Goal: Task Accomplishment & Management: Manage account settings

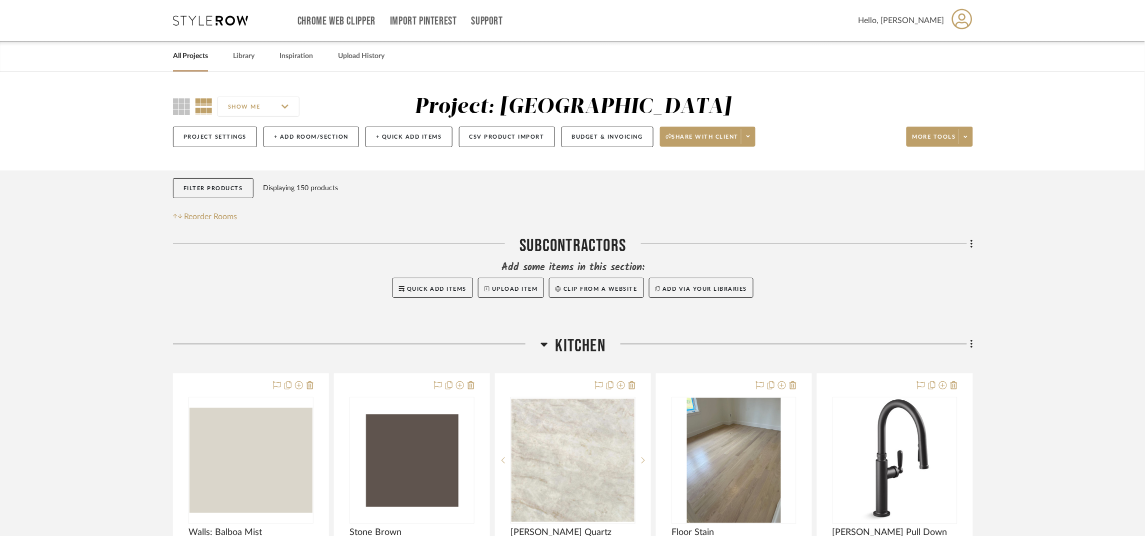
click at [185, 52] on link "All Projects" at bounding box center [190, 57] width 35 height 14
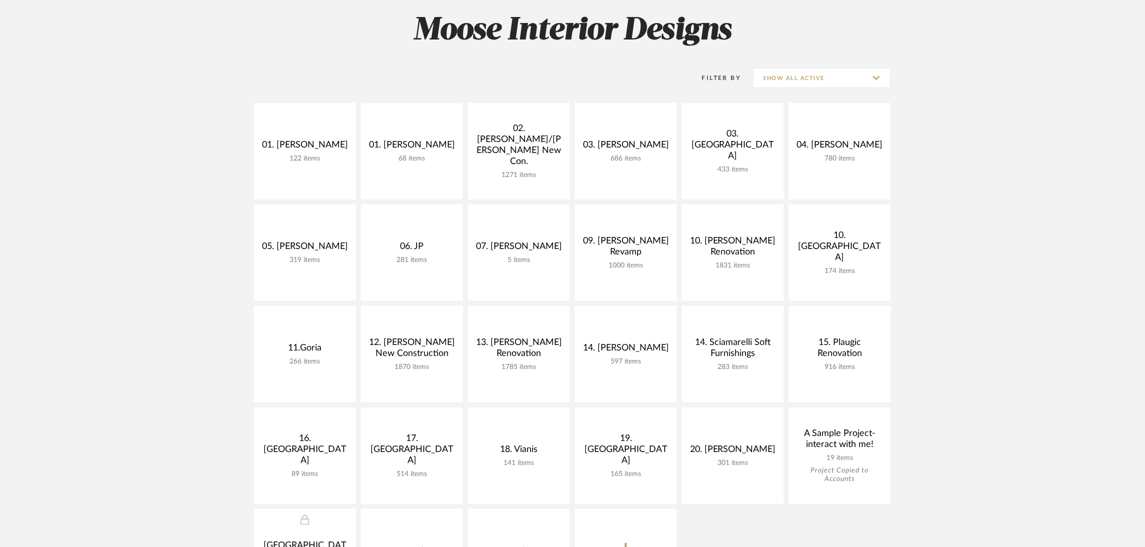
scroll to position [150, 0]
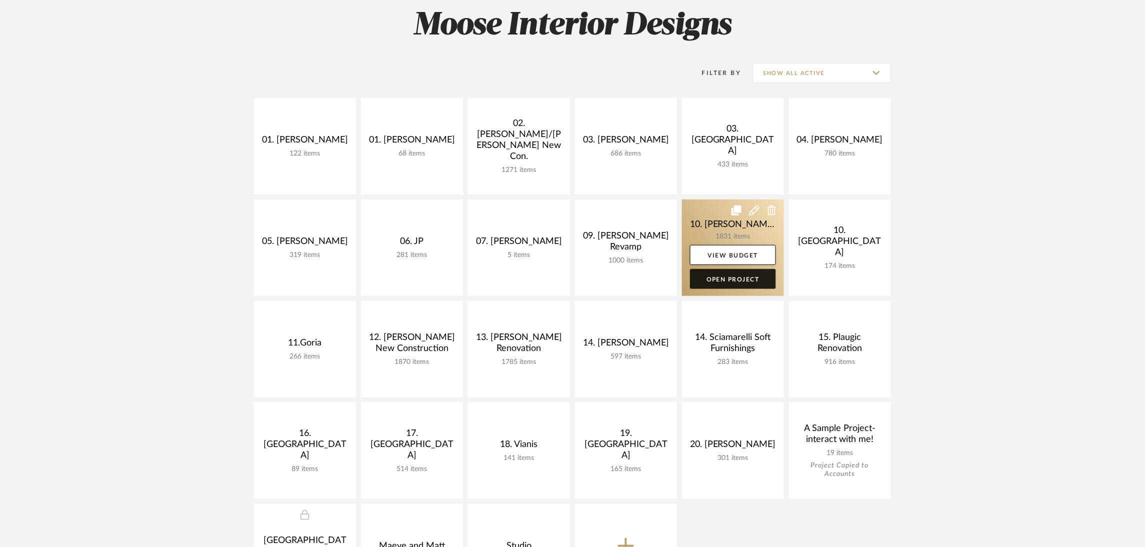
click at [766, 273] on link "Open Project" at bounding box center [733, 279] width 86 height 20
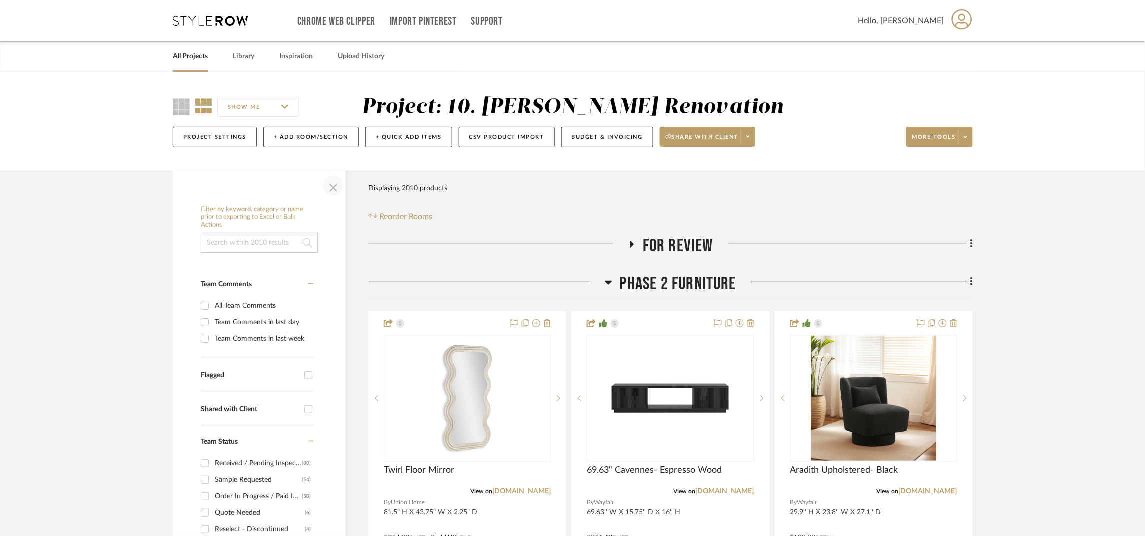
click at [337, 189] on span "button" at bounding box center [334, 186] width 24 height 24
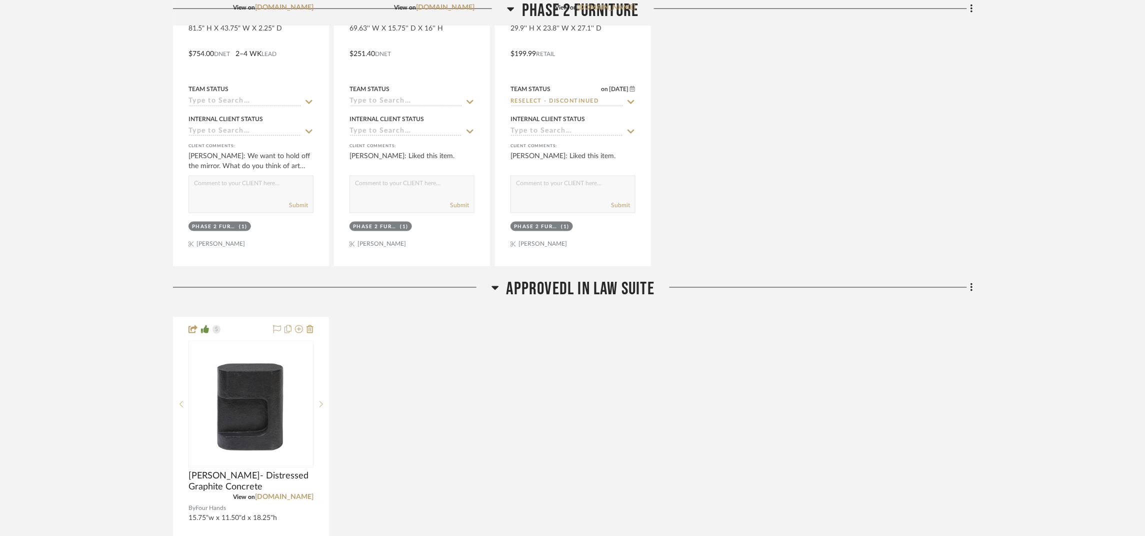
scroll to position [525, 0]
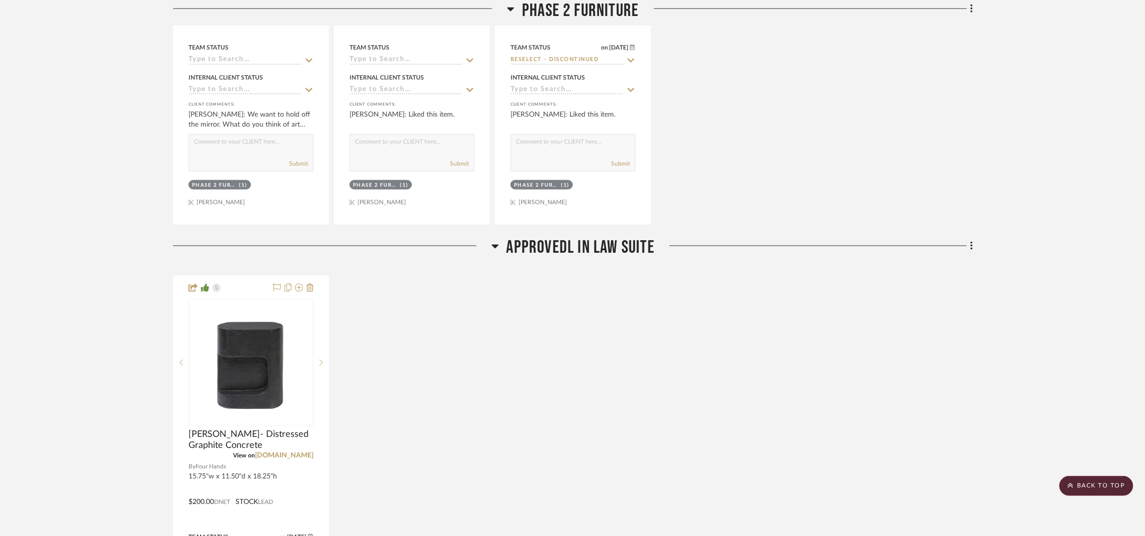
click at [638, 260] on div "Approvedl In Law Suite" at bounding box center [573, 250] width 800 height 26
click at [637, 247] on span "Approvedl In Law Suite" at bounding box center [581, 248] width 148 height 22
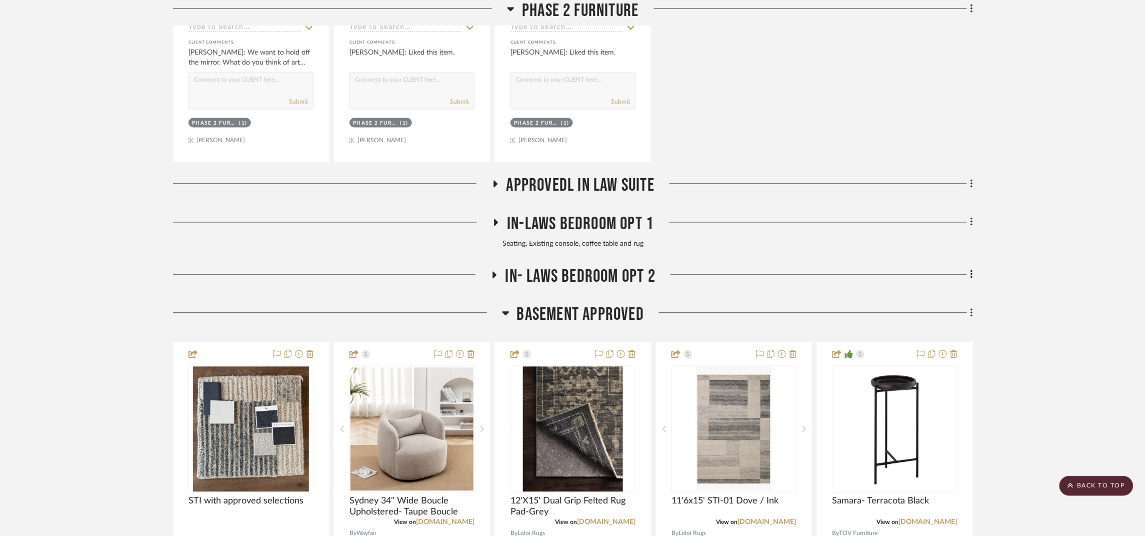
scroll to position [600, 0]
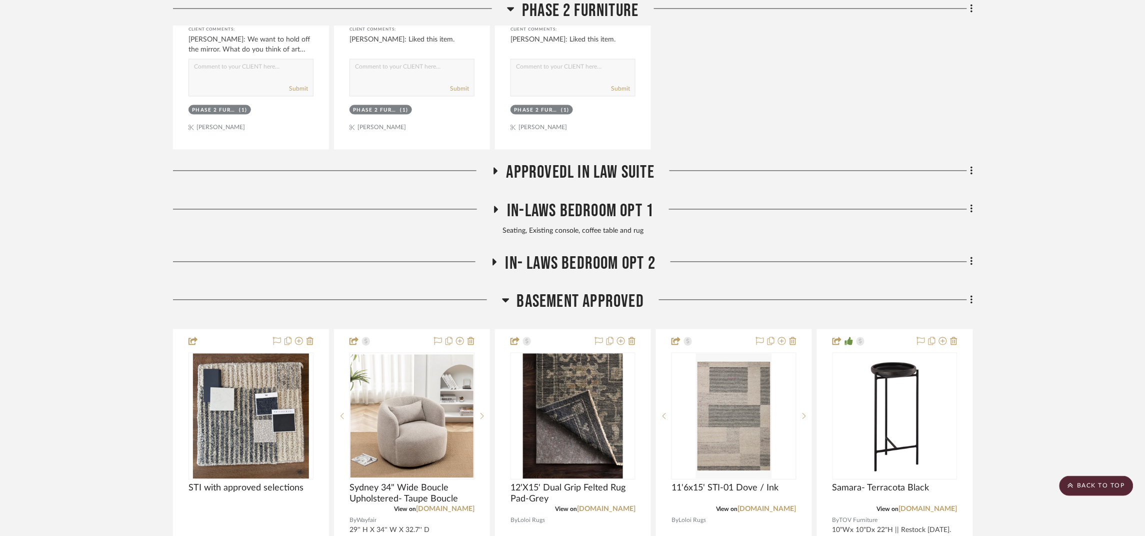
click at [610, 307] on span "Basement APPROVED" at bounding box center [580, 302] width 127 height 22
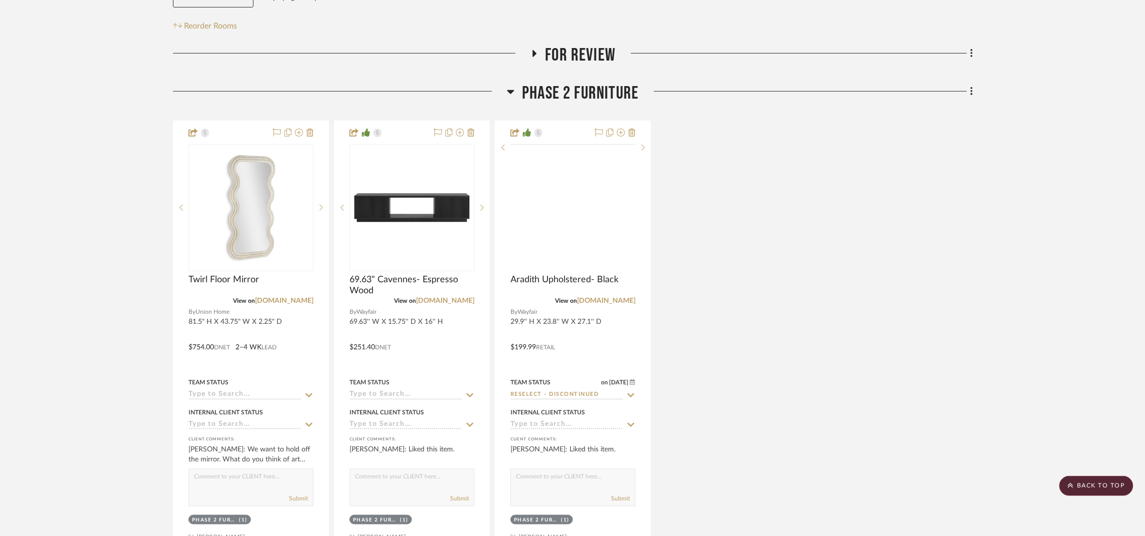
scroll to position [0, 0]
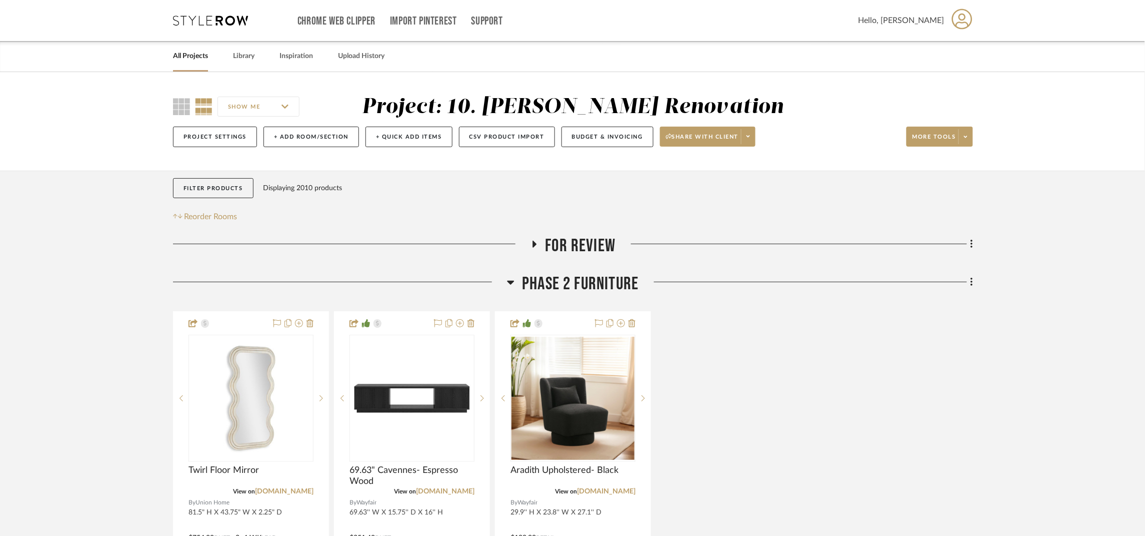
click at [599, 250] on span "For Review" at bounding box center [581, 246] width 71 height 22
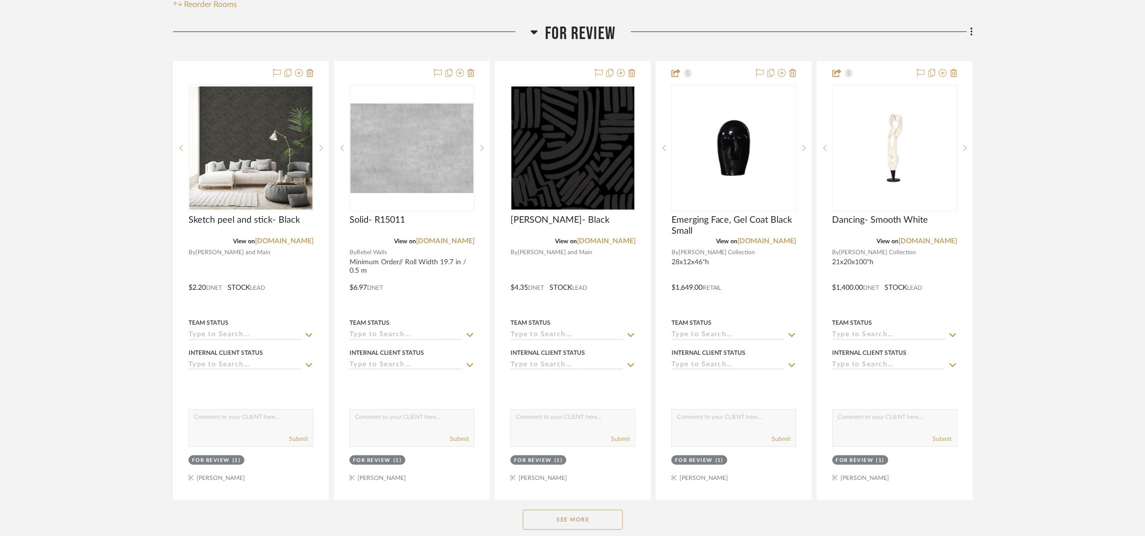
scroll to position [225, 0]
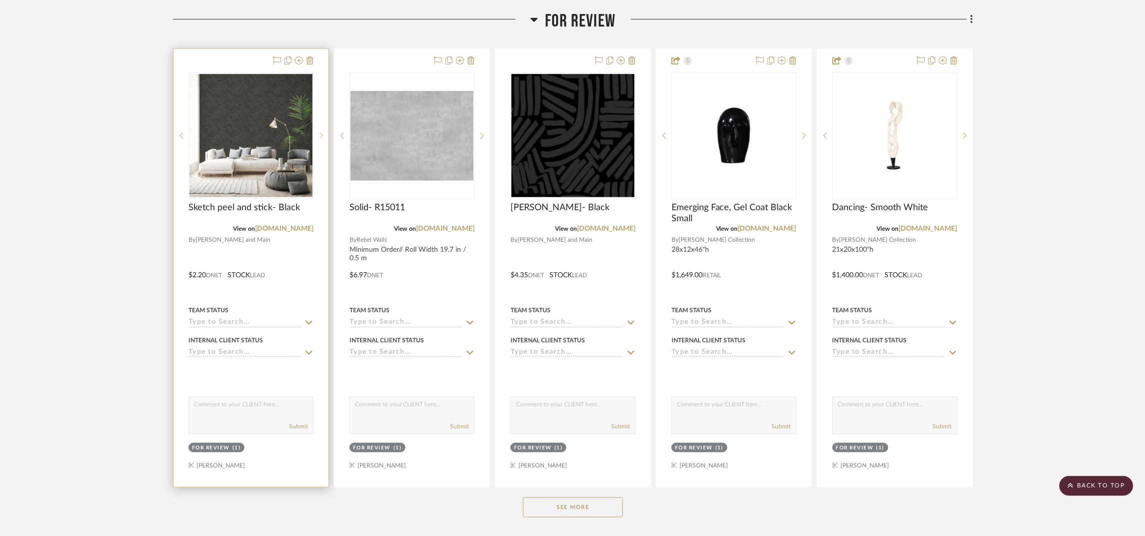
click at [320, 136] on icon at bounding box center [322, 135] width 4 height 7
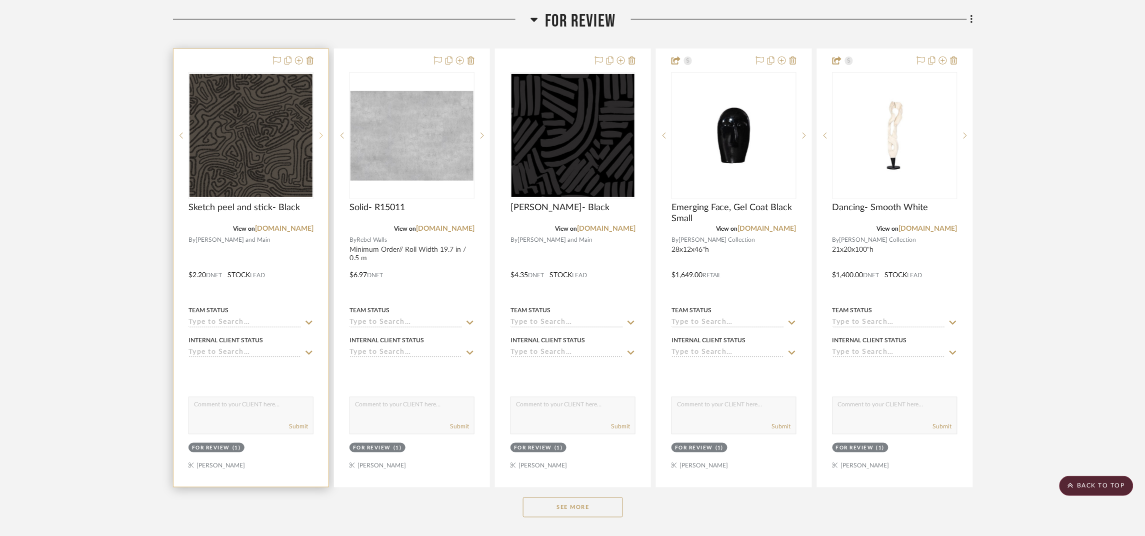
click at [320, 136] on icon at bounding box center [322, 135] width 4 height 7
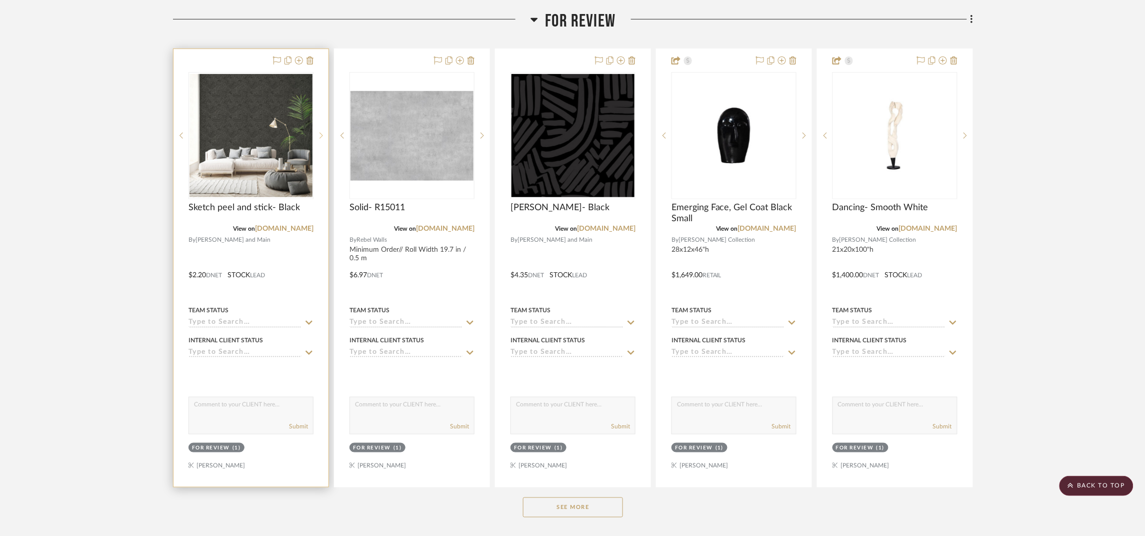
click at [320, 136] on icon at bounding box center [322, 135] width 4 height 7
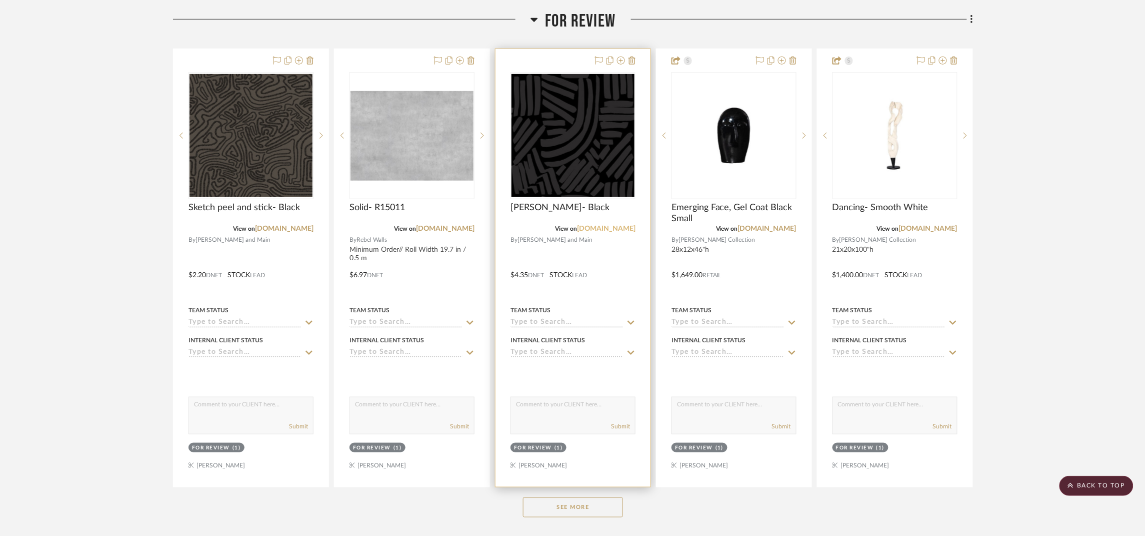
click at [602, 227] on link "jossandmain.com" at bounding box center [606, 228] width 59 height 7
click at [561, 158] on img "0" at bounding box center [573, 135] width 123 height 123
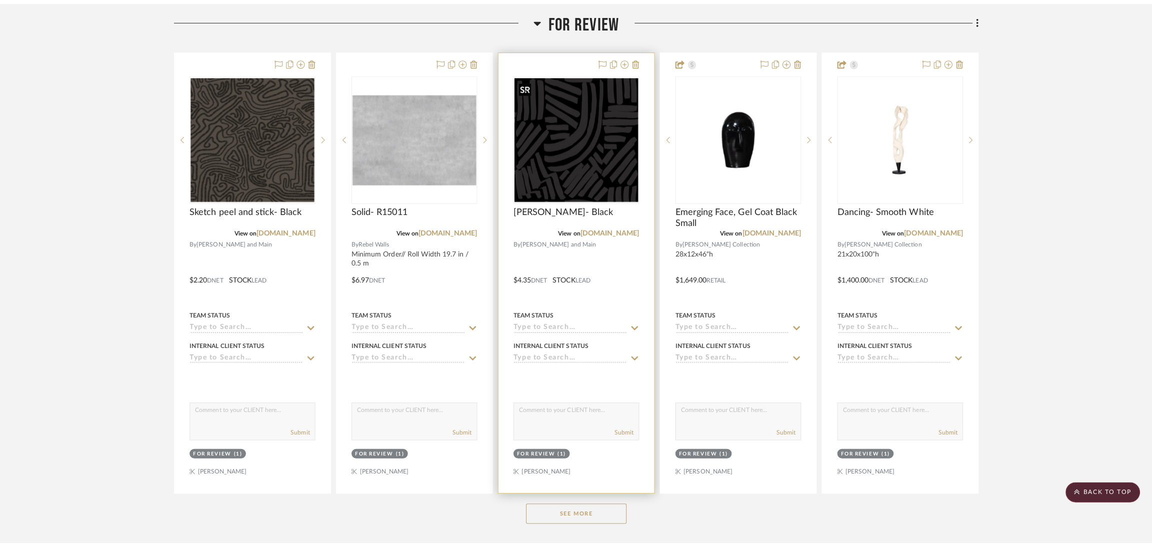
scroll to position [0, 0]
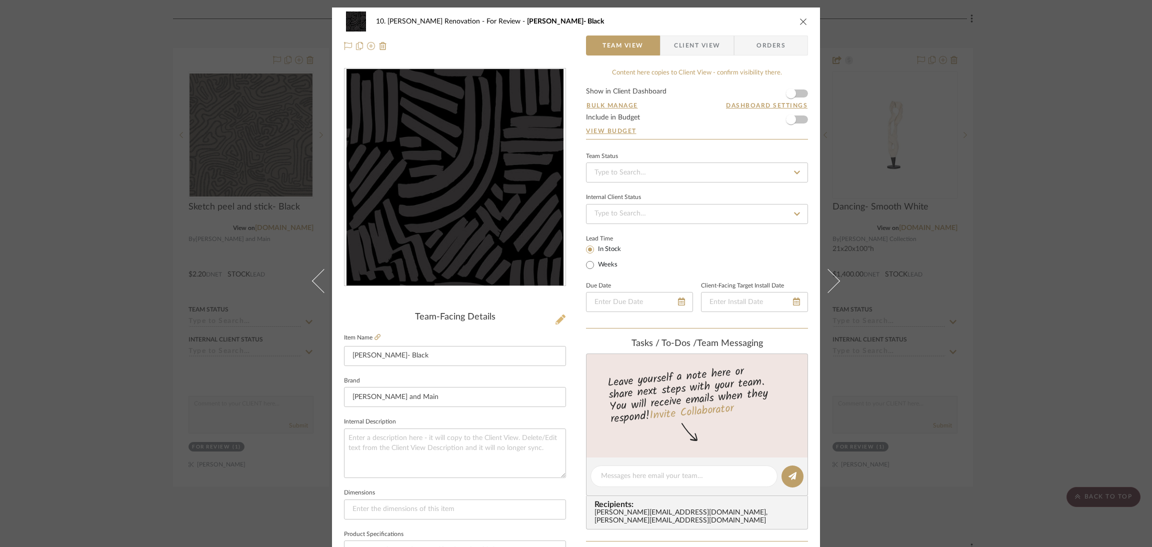
click at [557, 319] on icon at bounding box center [561, 320] width 10 height 10
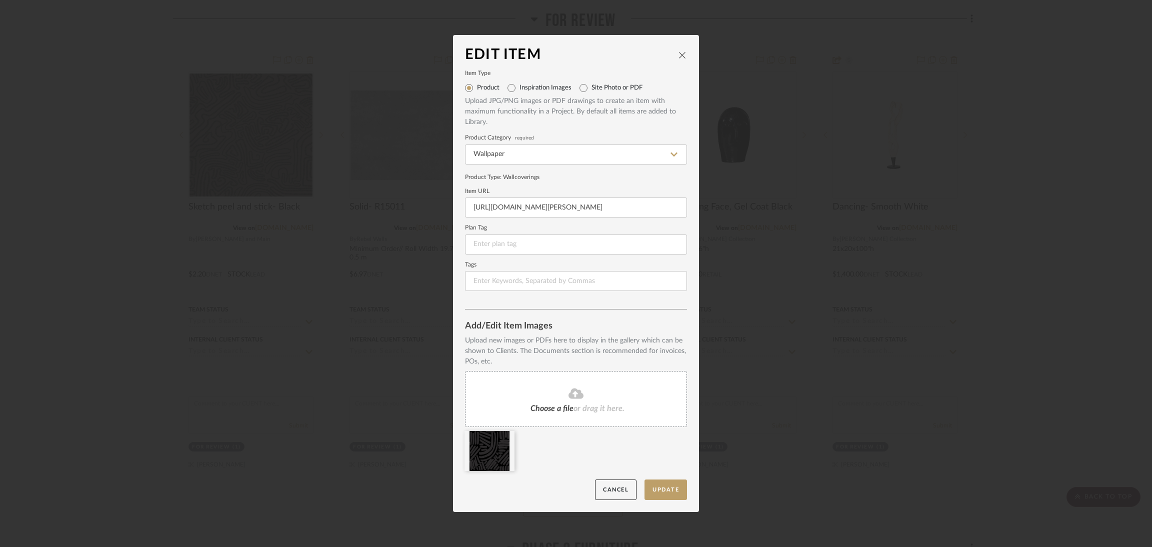
click at [570, 394] on icon at bounding box center [576, 394] width 15 height 12
click at [674, 493] on button "Update" at bounding box center [666, 490] width 43 height 21
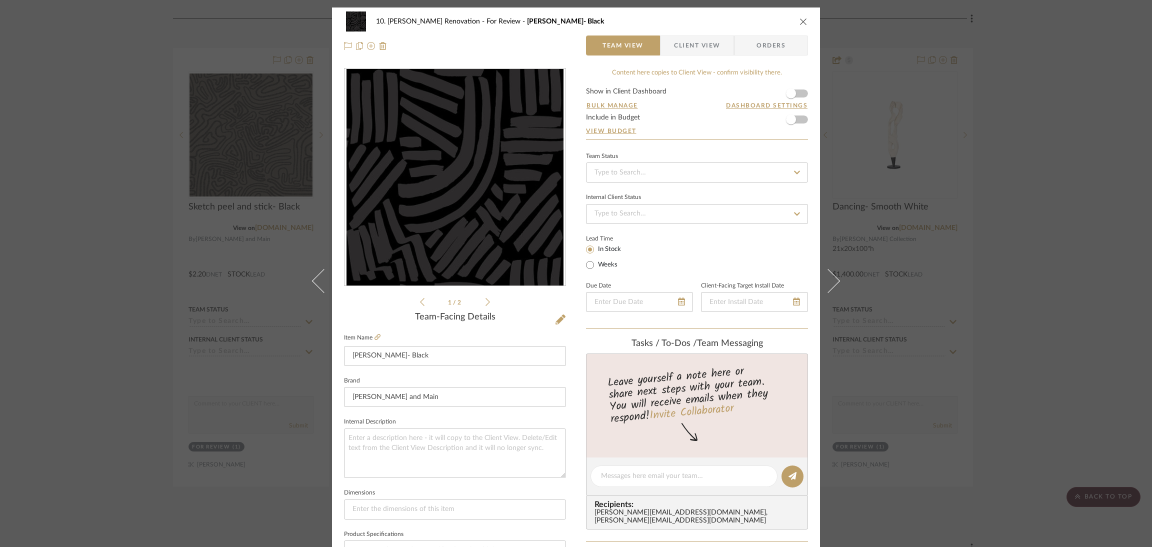
click at [1013, 241] on div "10. Patel Renovation For Review Yuki Abastract- Black Team View Client View Ord…" at bounding box center [576, 273] width 1152 height 547
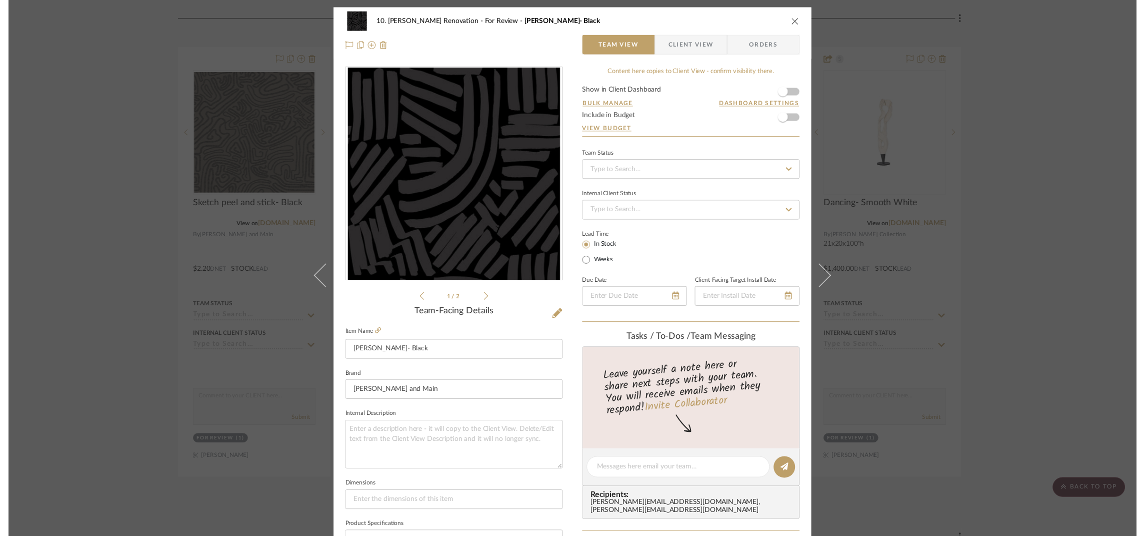
scroll to position [225, 0]
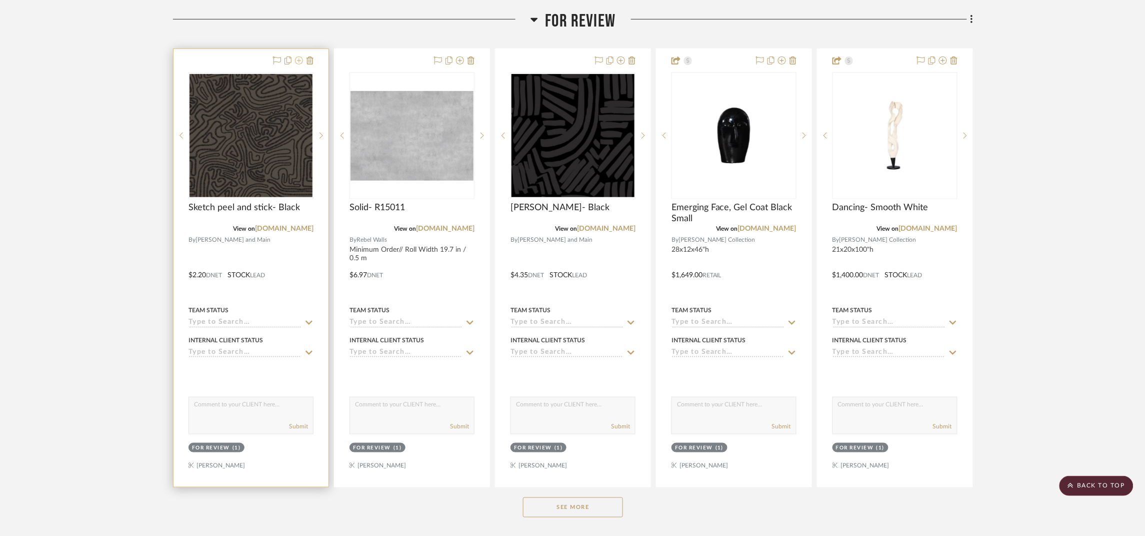
click at [301, 61] on icon at bounding box center [299, 61] width 8 height 8
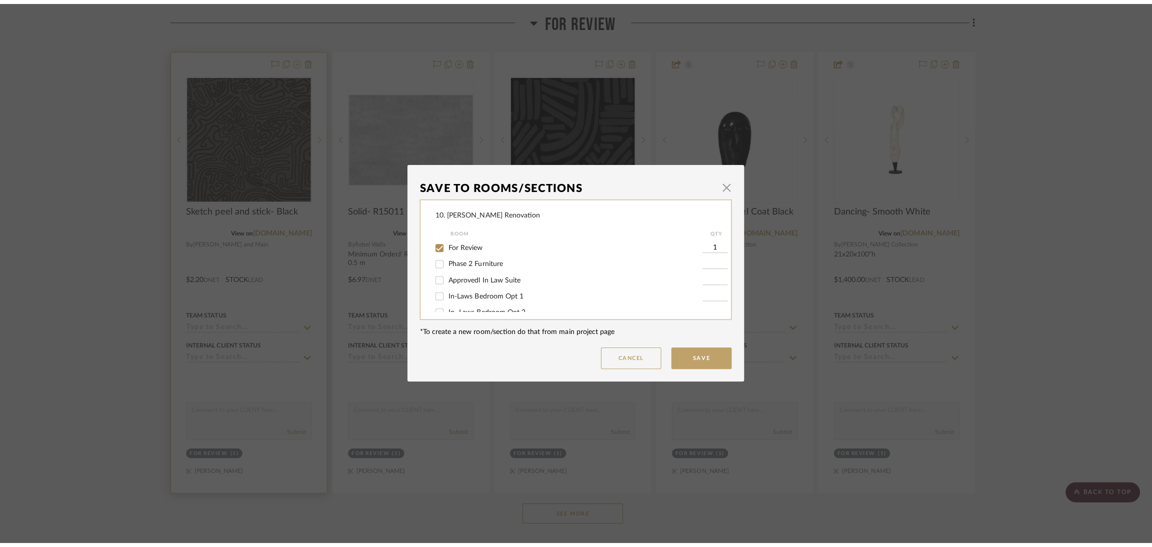
scroll to position [0, 0]
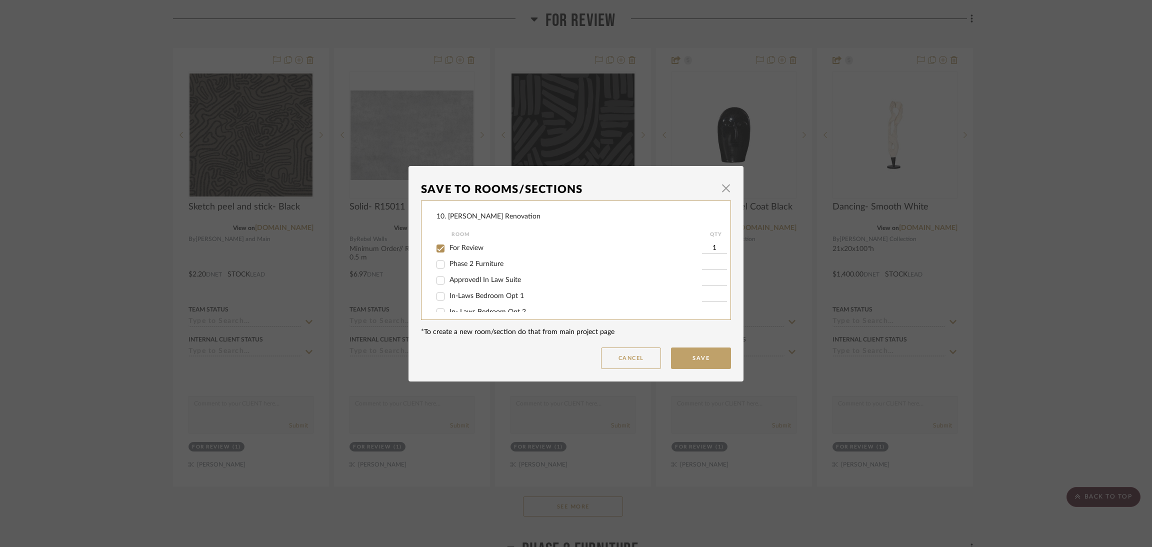
click at [464, 248] on span "For Review" at bounding box center [467, 248] width 34 height 7
click at [449, 248] on input "For Review" at bounding box center [441, 249] width 16 height 16
checkbox input "false"
click at [473, 301] on span "Will NOT use" at bounding box center [471, 301] width 42 height 7
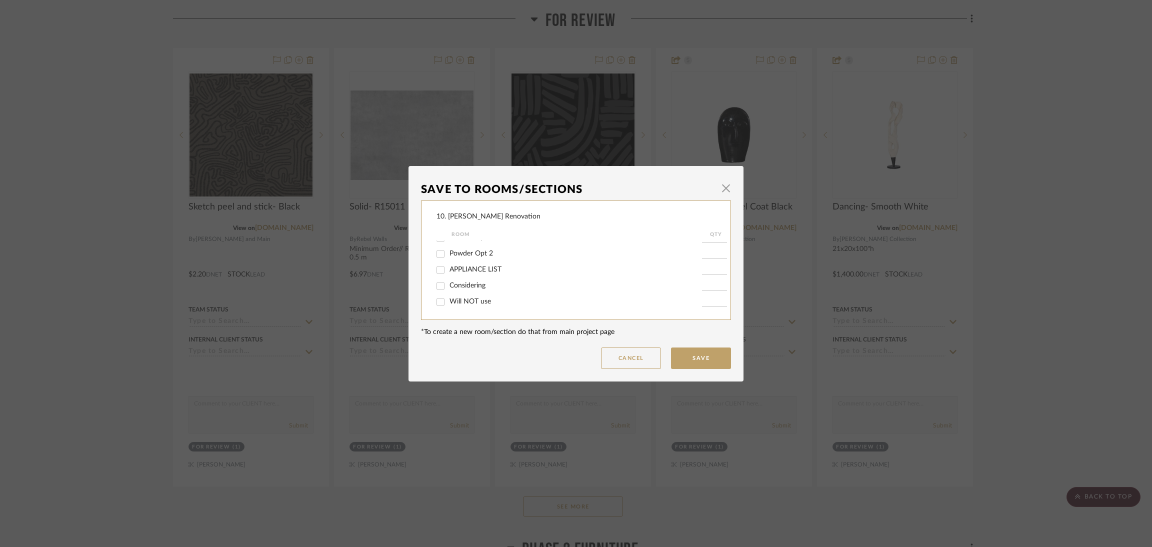
click at [449, 301] on input "Will NOT use" at bounding box center [441, 302] width 16 height 16
checkbox input "true"
type input "1"
click at [704, 355] on button "Save" at bounding box center [701, 359] width 60 height 22
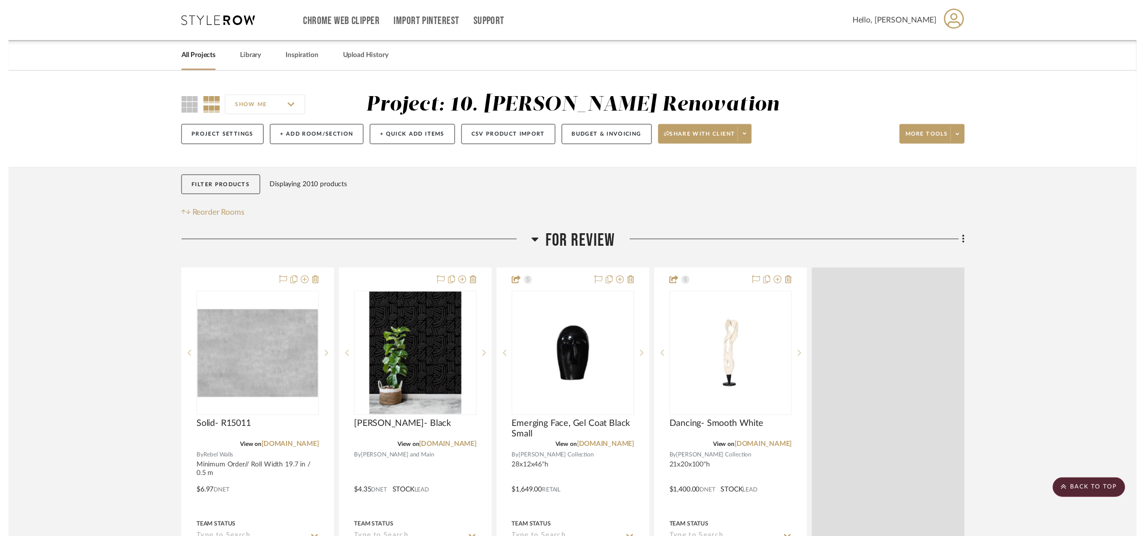
scroll to position [225, 0]
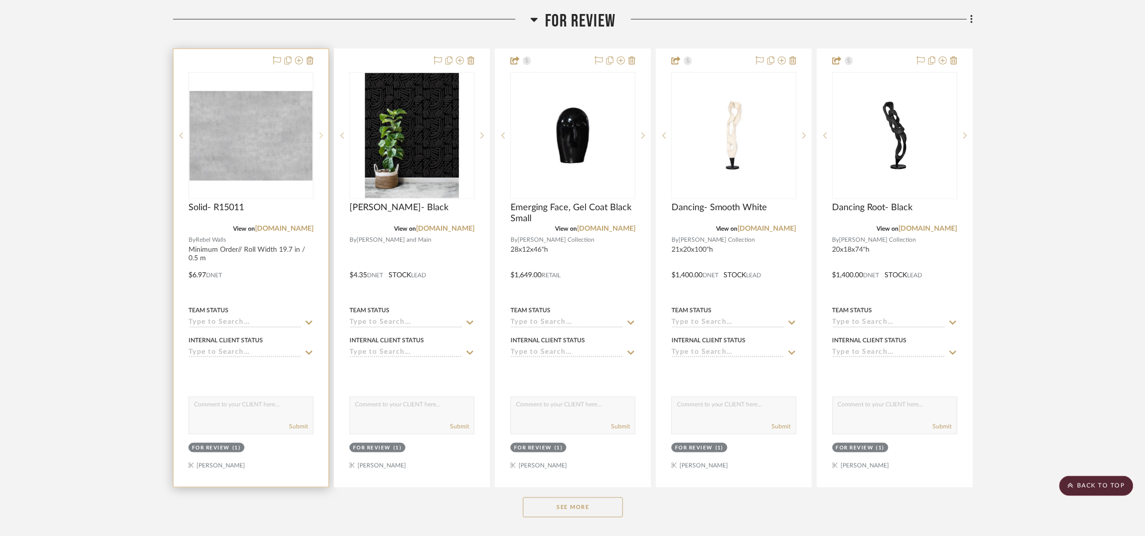
click at [321, 130] on div at bounding box center [321, 135] width 15 height 127
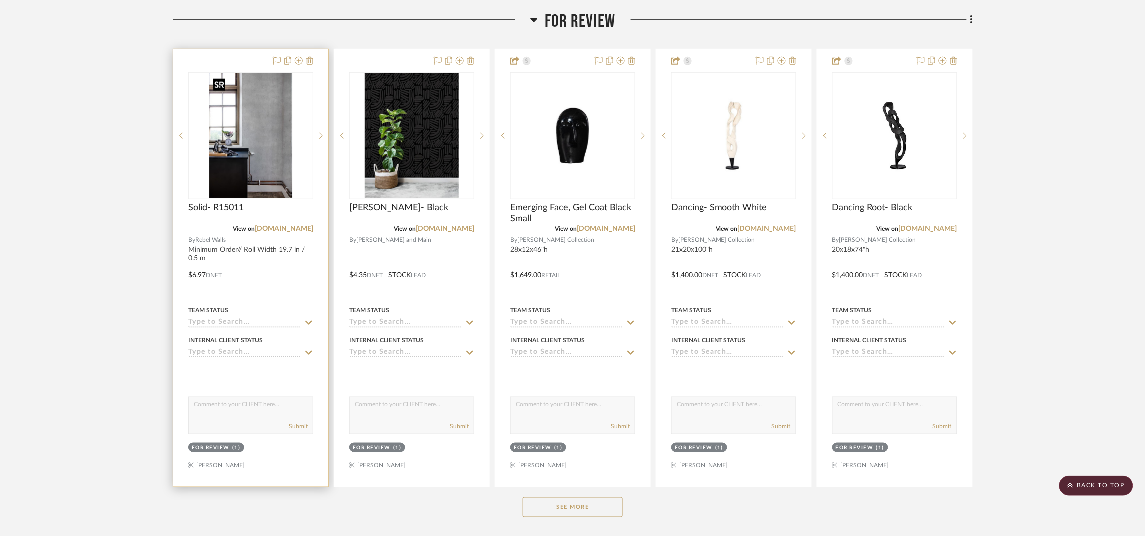
click at [269, 166] on img "1" at bounding box center [251, 135] width 83 height 125
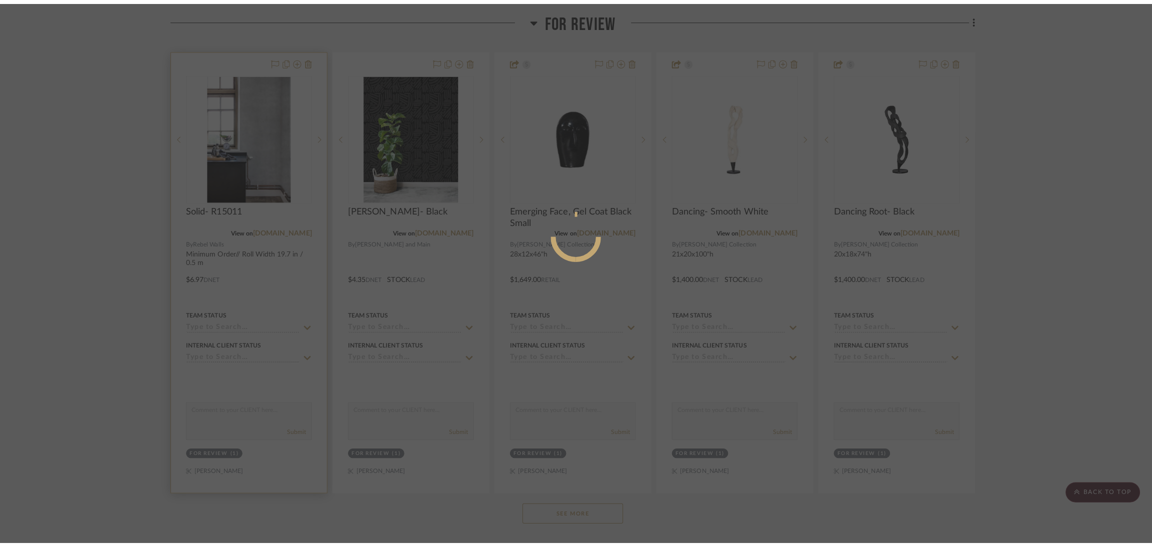
scroll to position [0, 0]
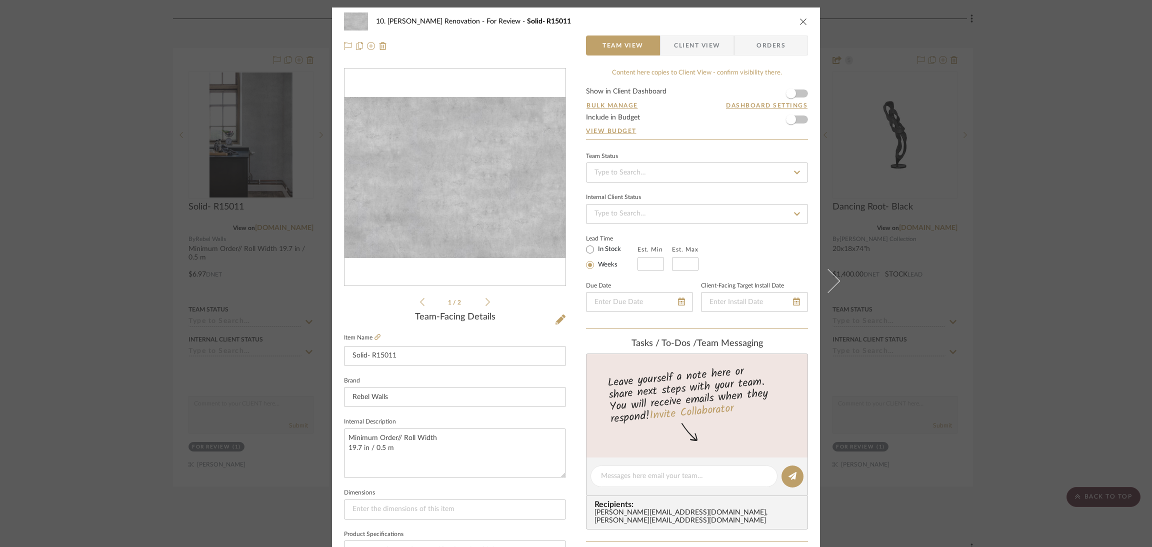
click at [487, 304] on div "1 / 2" at bounding box center [455, 188] width 222 height 240
click at [486, 299] on icon at bounding box center [488, 302] width 5 height 9
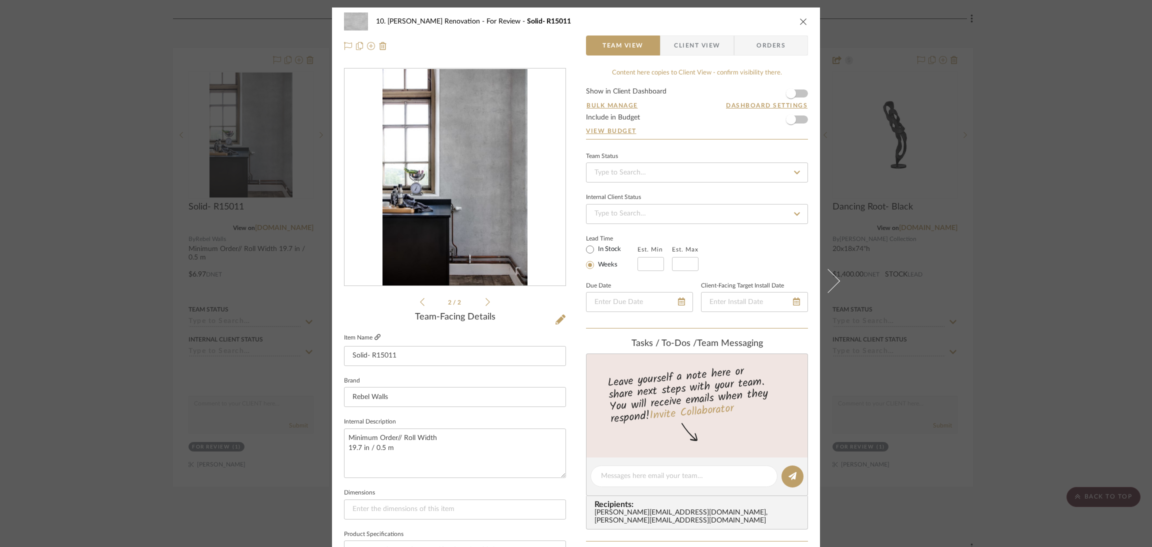
click at [376, 339] on icon at bounding box center [378, 337] width 6 height 6
click at [1039, 213] on div "10. Patel Renovation For Review Solid- R15011 Team View Client View Orders 2 / …" at bounding box center [576, 273] width 1152 height 547
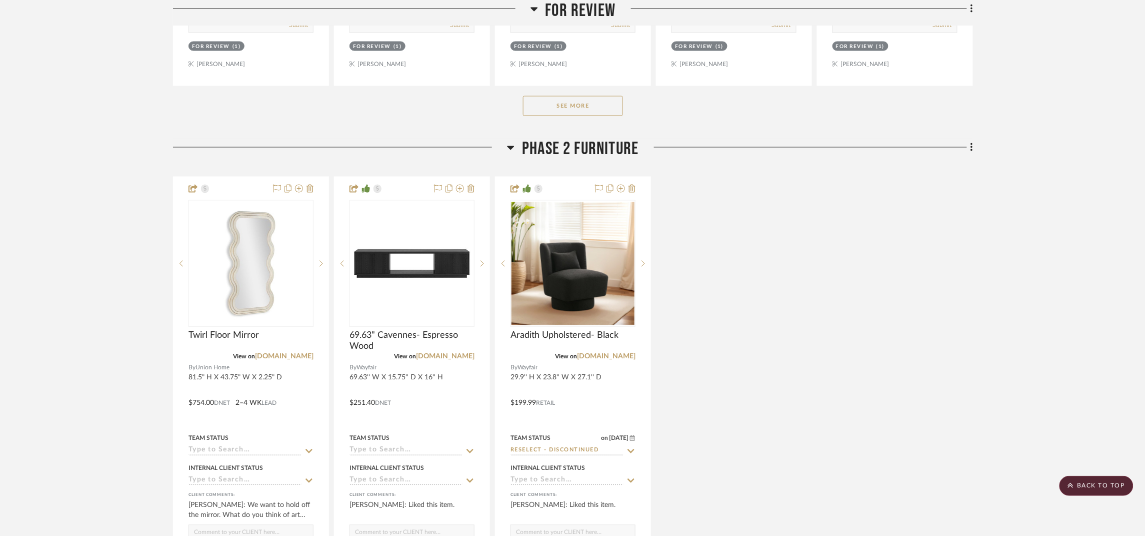
scroll to position [675, 0]
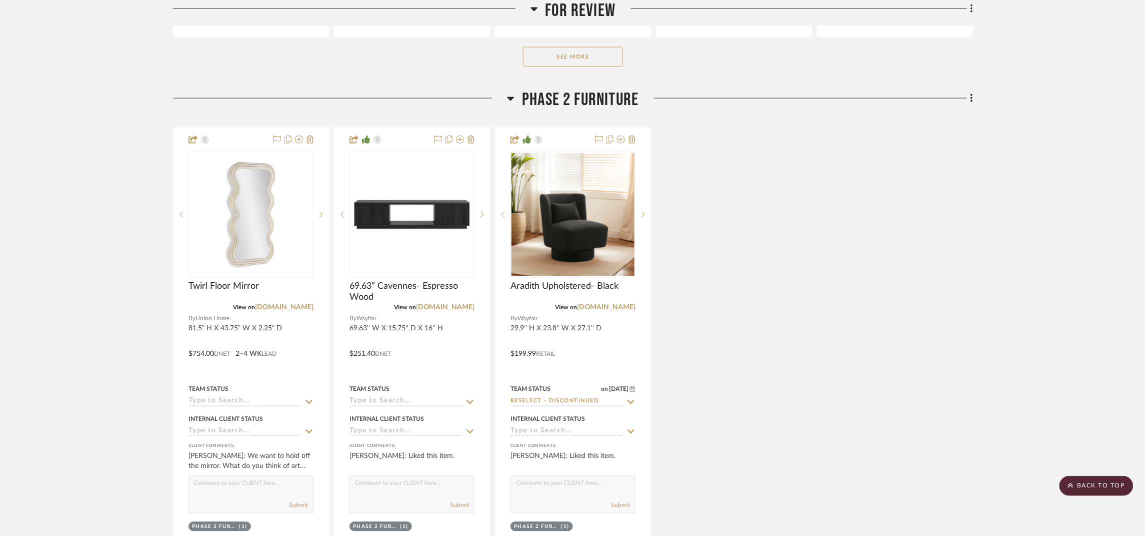
click at [527, 102] on span "Phase 2 Furniture" at bounding box center [580, 101] width 117 height 22
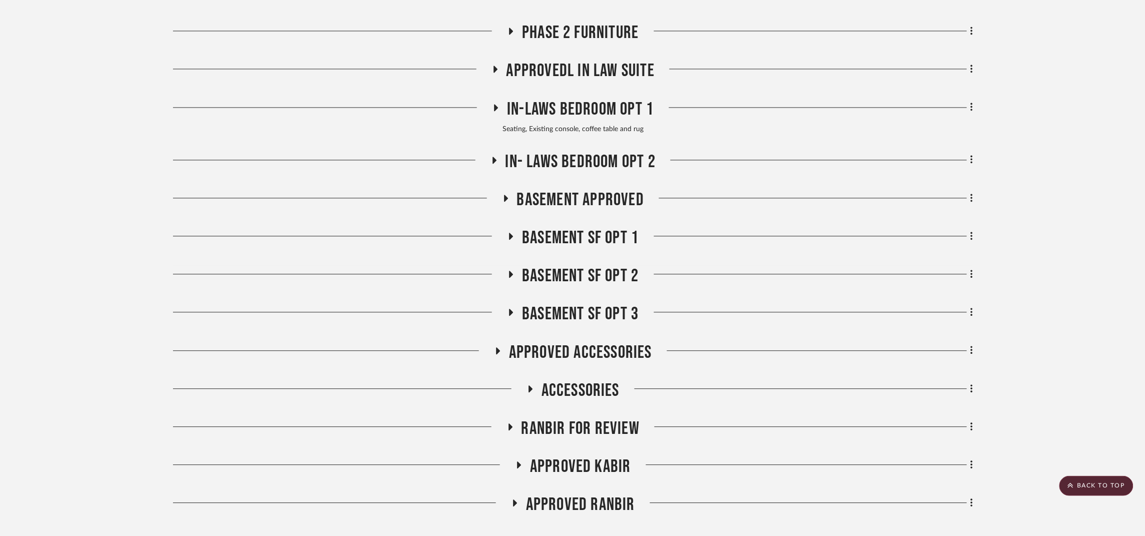
scroll to position [750, 0]
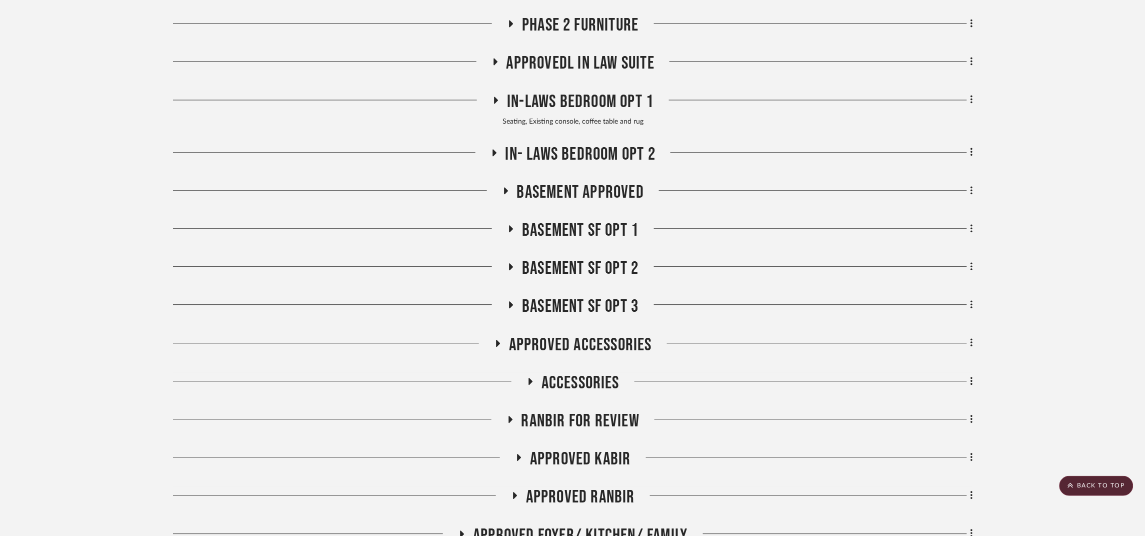
click at [583, 201] on span "Basement APPROVED" at bounding box center [580, 193] width 127 height 22
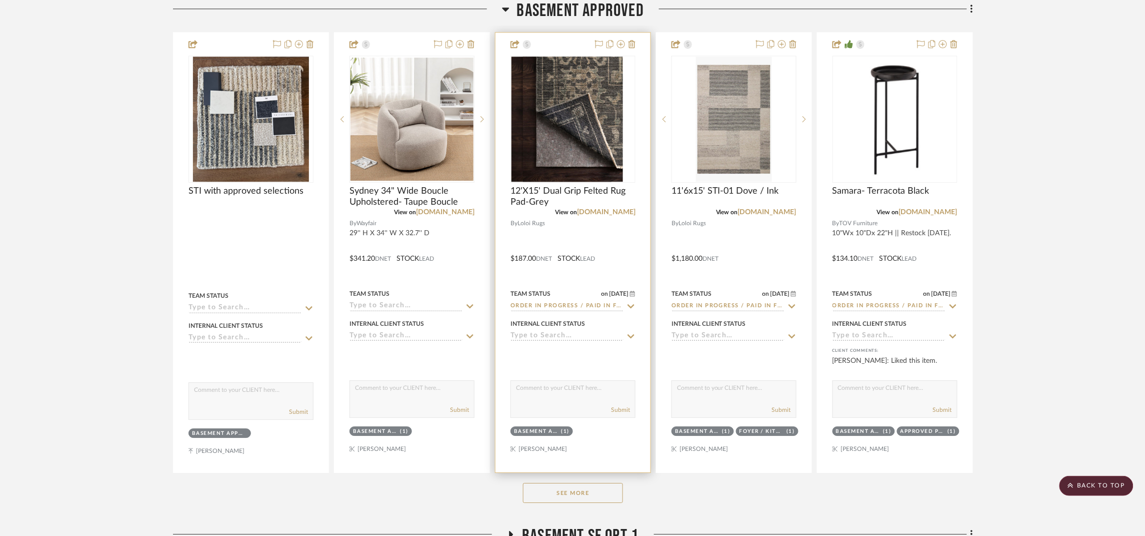
scroll to position [975, 0]
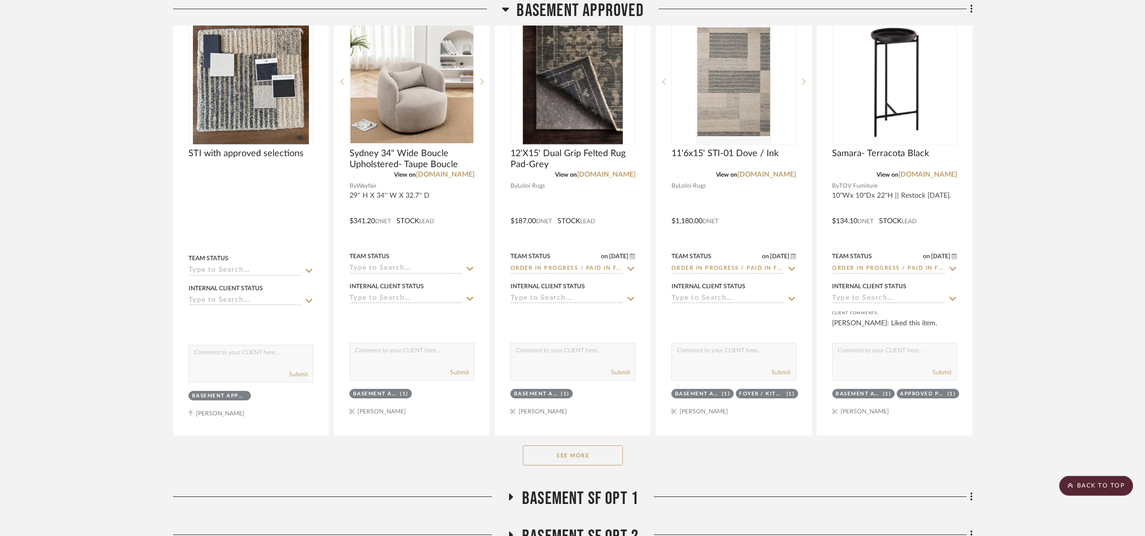
click at [602, 456] on button "See More" at bounding box center [573, 455] width 100 height 20
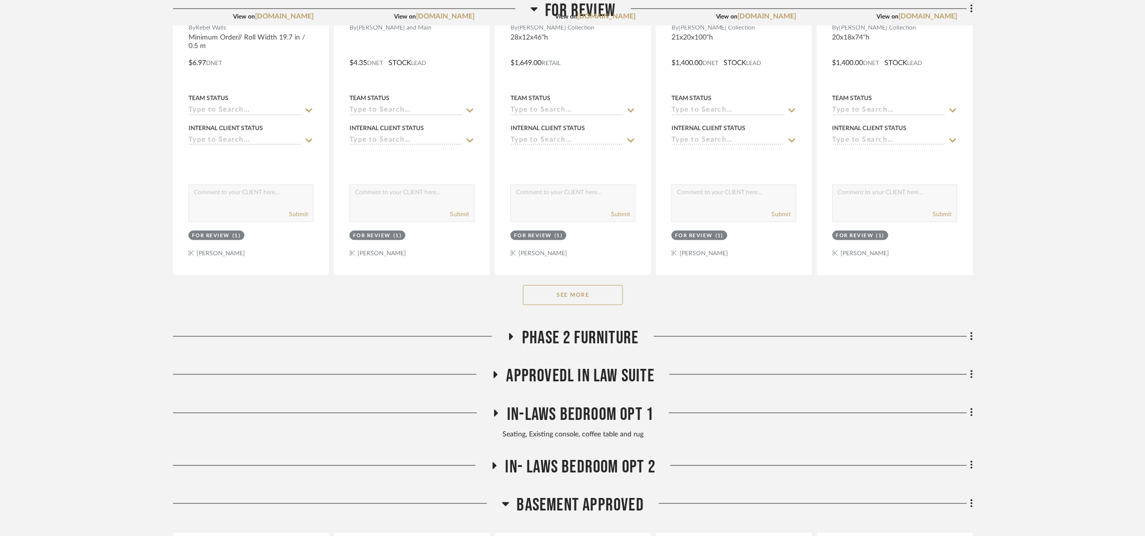
scroll to position [450, 0]
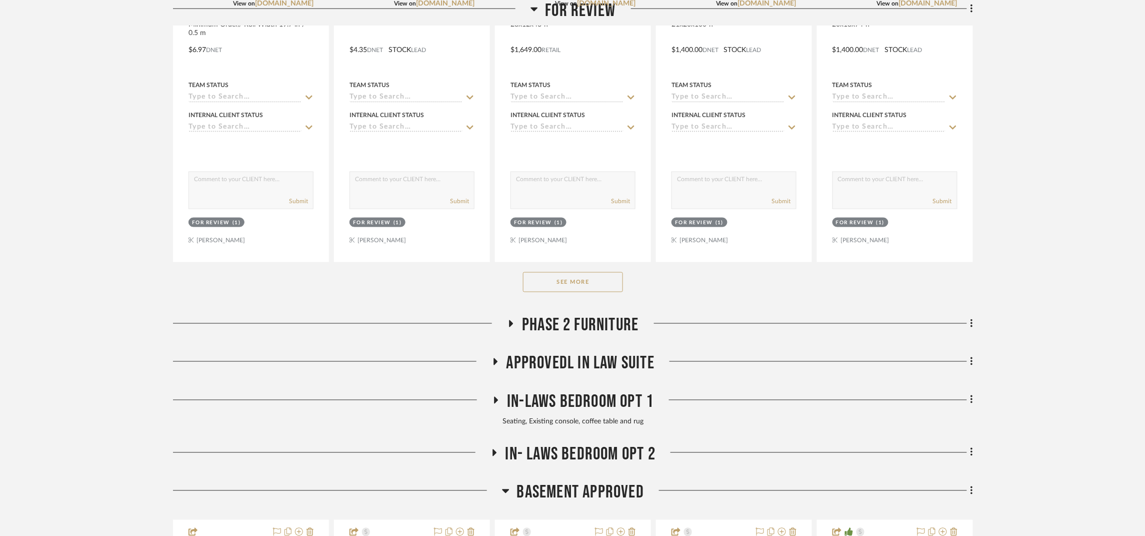
click at [605, 289] on button "See More" at bounding box center [573, 282] width 100 height 20
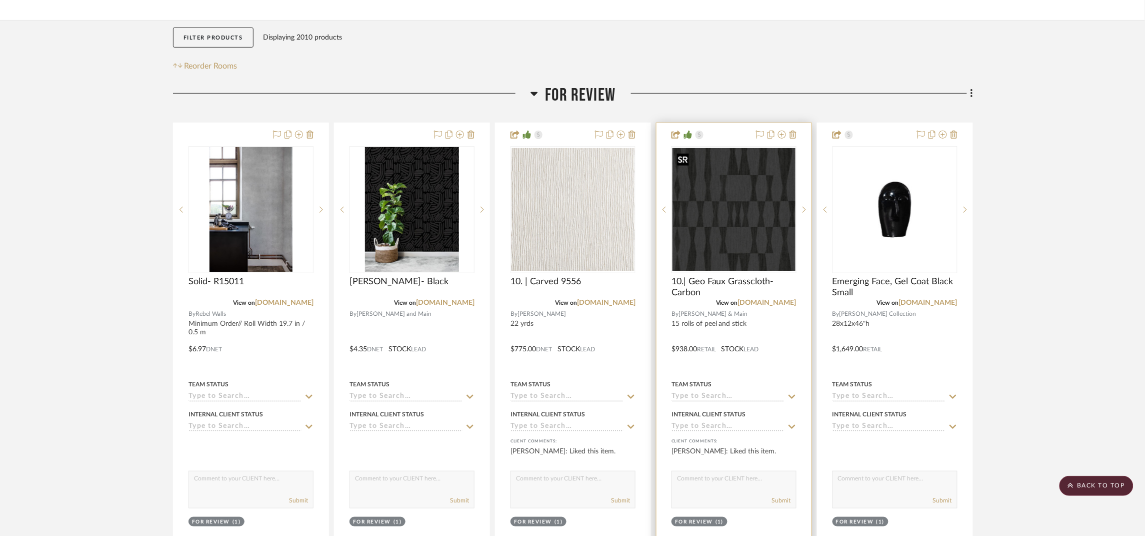
scroll to position [150, 0]
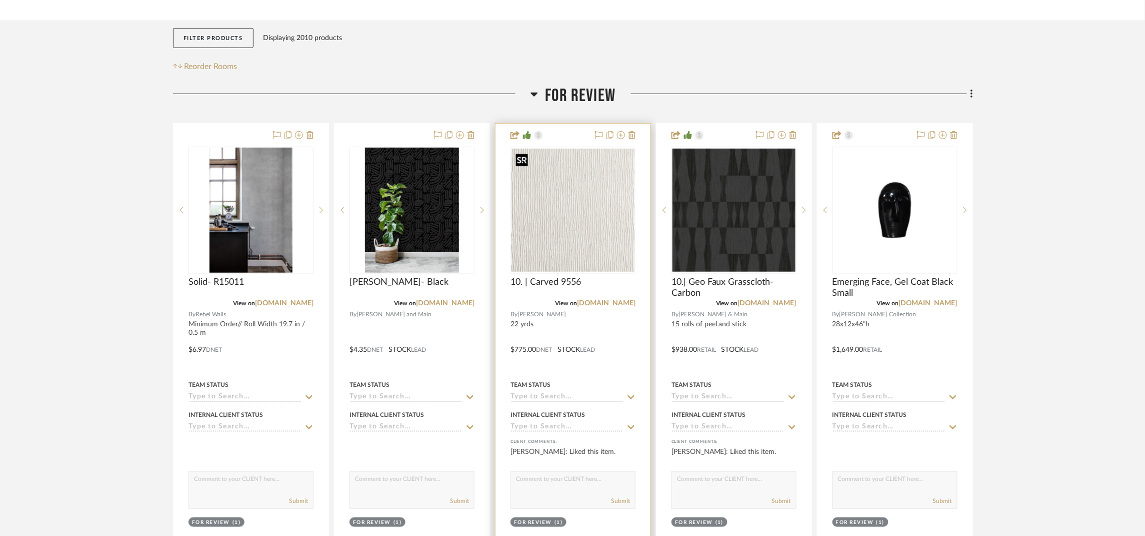
click at [570, 211] on img "0" at bounding box center [573, 210] width 123 height 123
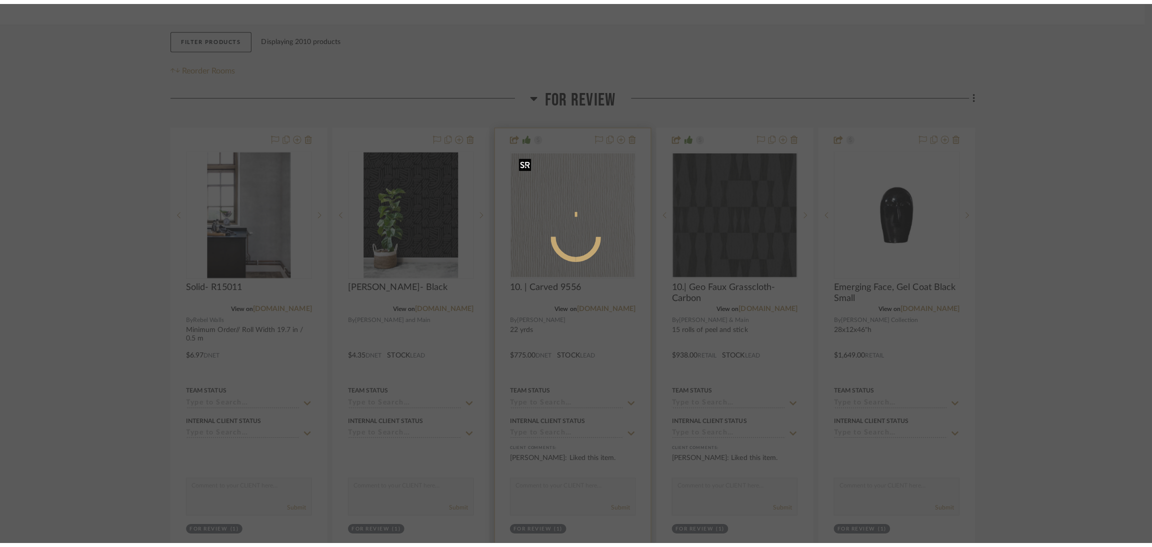
scroll to position [0, 0]
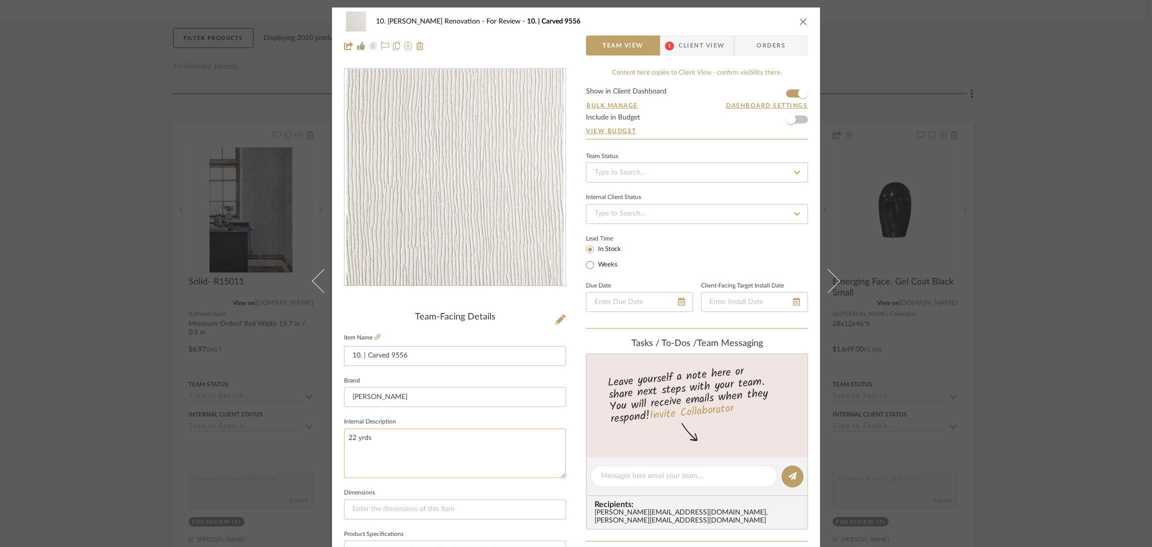
click at [449, 438] on textarea "22 yrds" at bounding box center [455, 454] width 222 height 50
type textarea "22 yrds - Foyer"
click at [572, 442] on div "10. Patel Renovation For Review 10. | Carved 9556 Team View 1 Client View Order…" at bounding box center [576, 470] width 488 height 924
click at [1081, 293] on div "10. Patel Renovation For Review 10. | Carved 9556 Team View 1 Client View Order…" at bounding box center [576, 273] width 1152 height 547
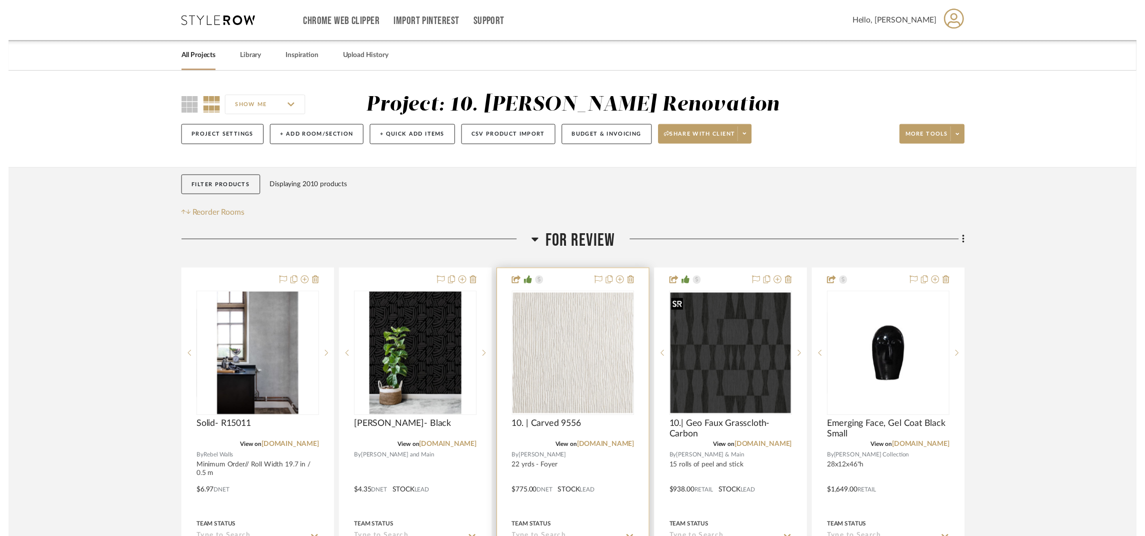
scroll to position [149, 0]
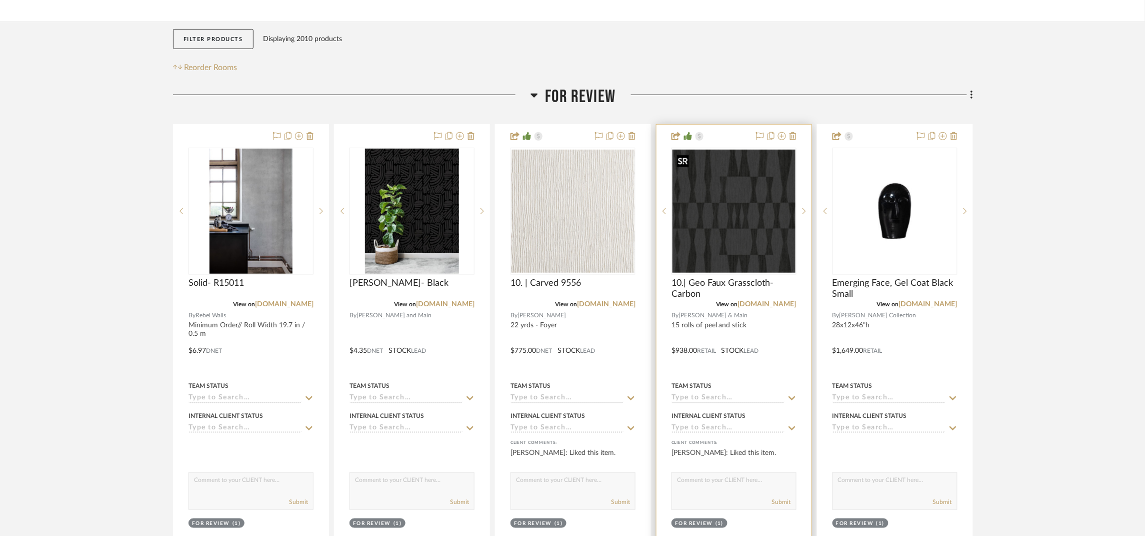
click at [749, 199] on img "0" at bounding box center [734, 211] width 123 height 123
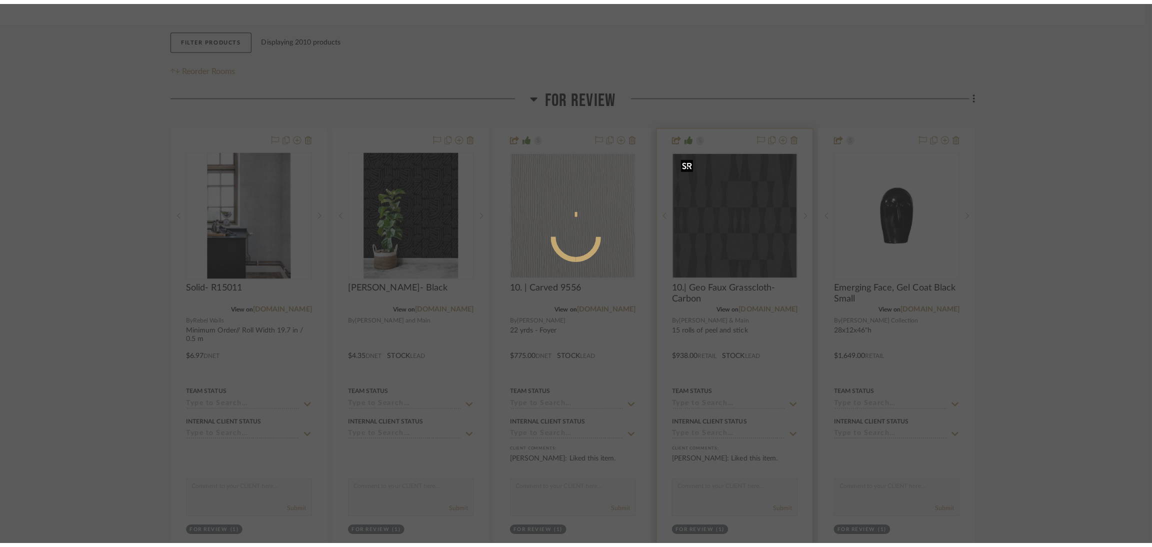
scroll to position [0, 0]
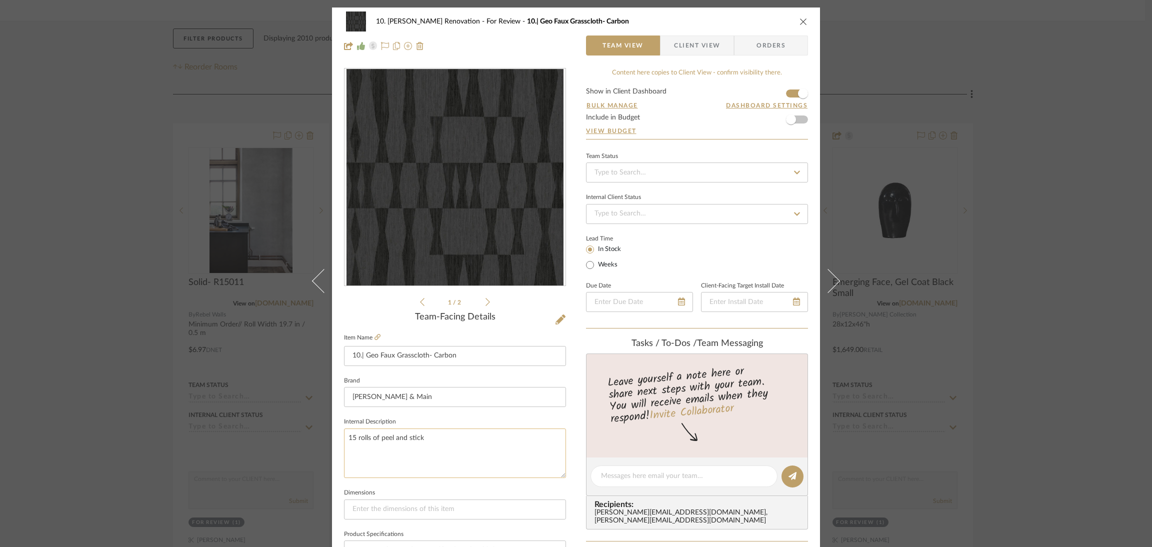
click at [344, 433] on textarea "15 rolls of peel and stick" at bounding box center [455, 454] width 222 height 50
type textarea "Main Basement Area - 15 rolls of peel and stick"
click at [567, 436] on div "10. Patel Renovation For Review 10.| Geo Faux Grasscloth- Carbon Team View Clie…" at bounding box center [576, 470] width 488 height 924
click at [376, 334] on icon at bounding box center [378, 337] width 6 height 6
click at [800, 20] on icon "close" at bounding box center [804, 22] width 8 height 8
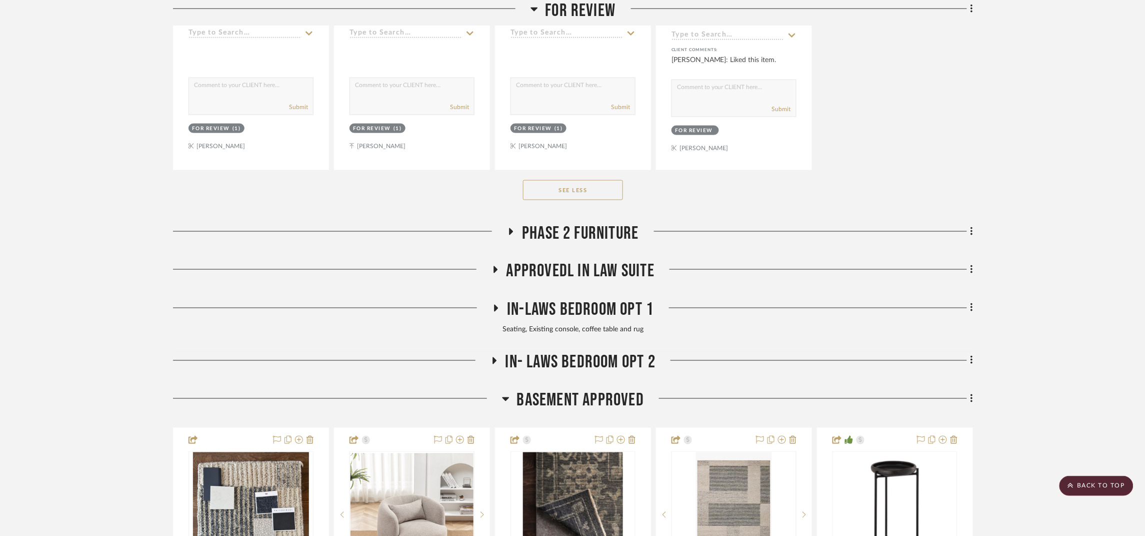
scroll to position [2100, 0]
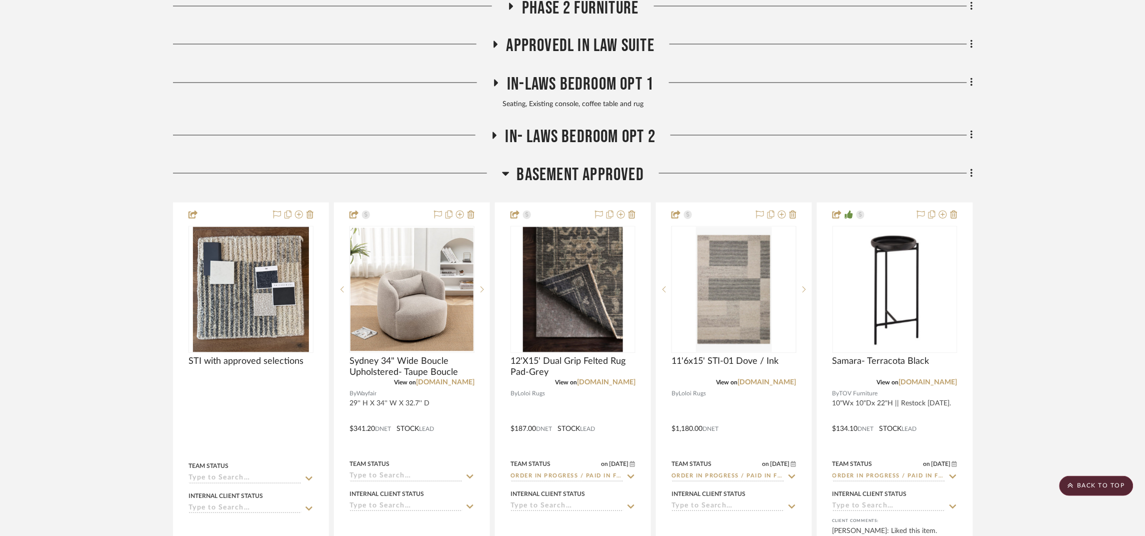
click at [610, 178] on span "Basement APPROVED" at bounding box center [580, 176] width 127 height 22
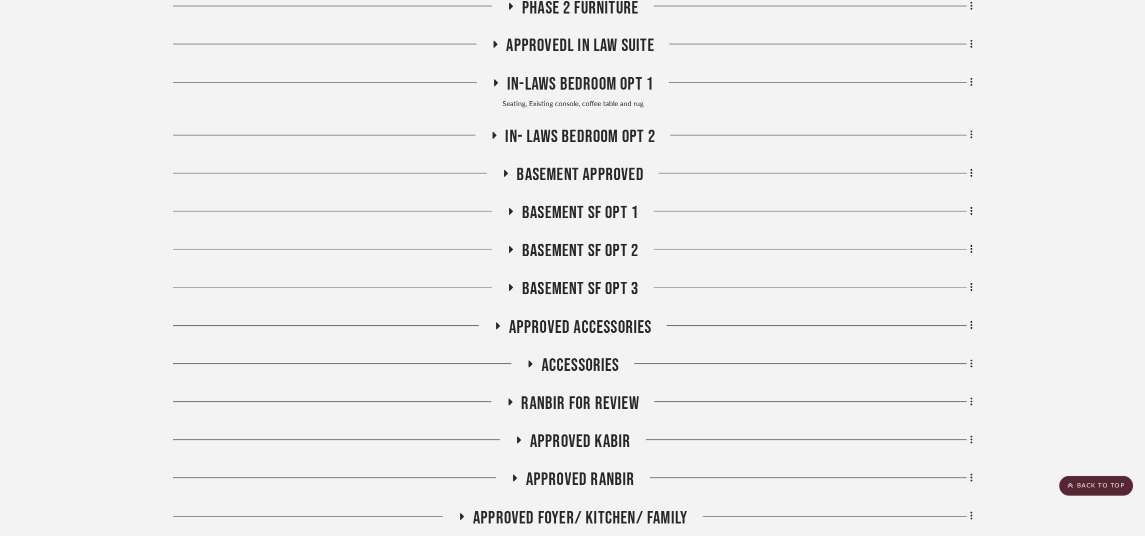
scroll to position [2700, 0]
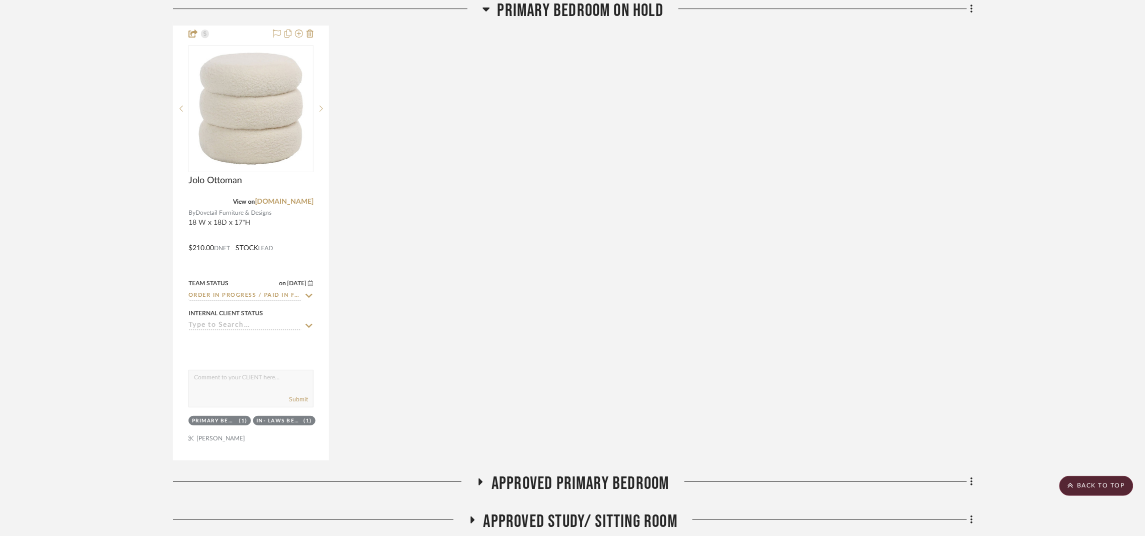
click at [578, 16] on span "Primary Bedroom On Hold" at bounding box center [581, 11] width 167 height 22
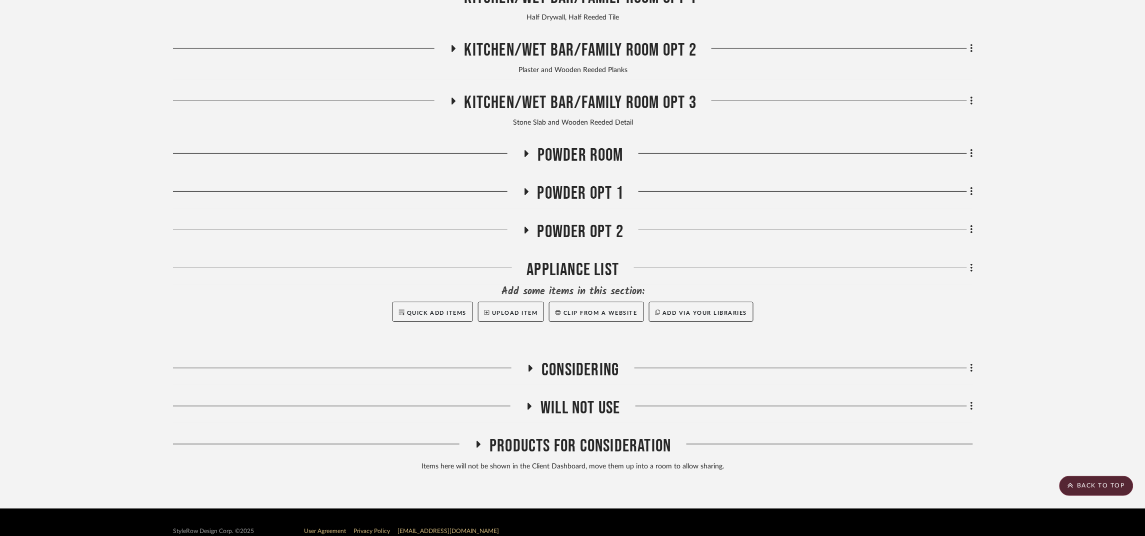
scroll to position [4336, 0]
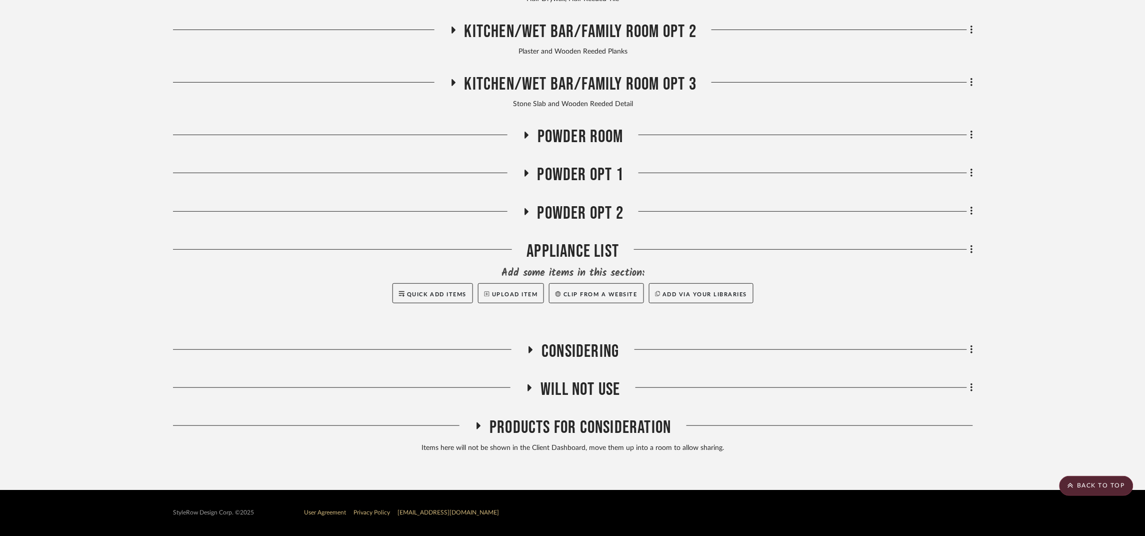
click at [626, 430] on span "Products For Consideration" at bounding box center [581, 428] width 182 height 22
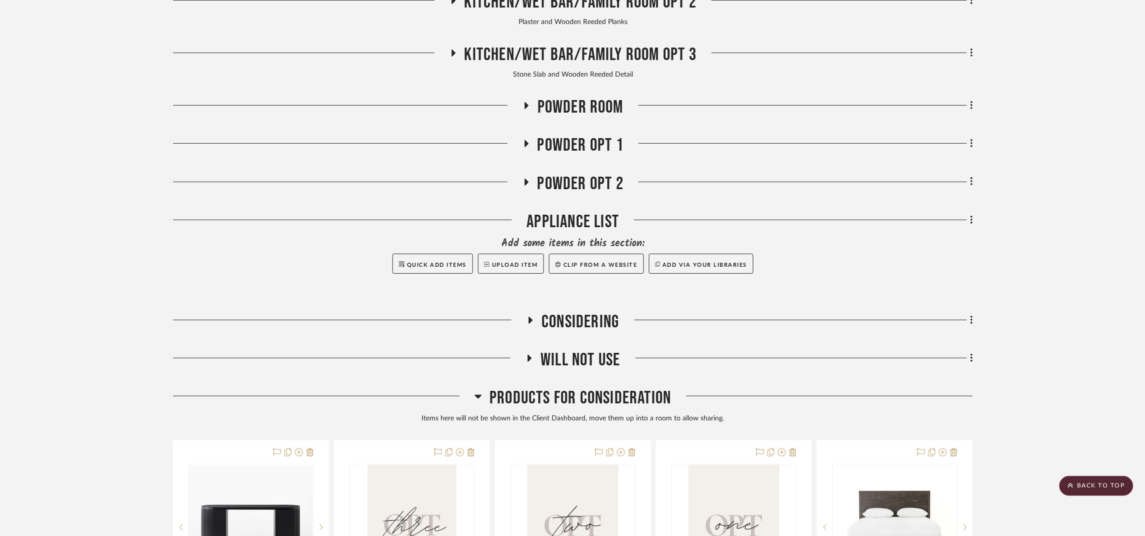
scroll to position [4486, 0]
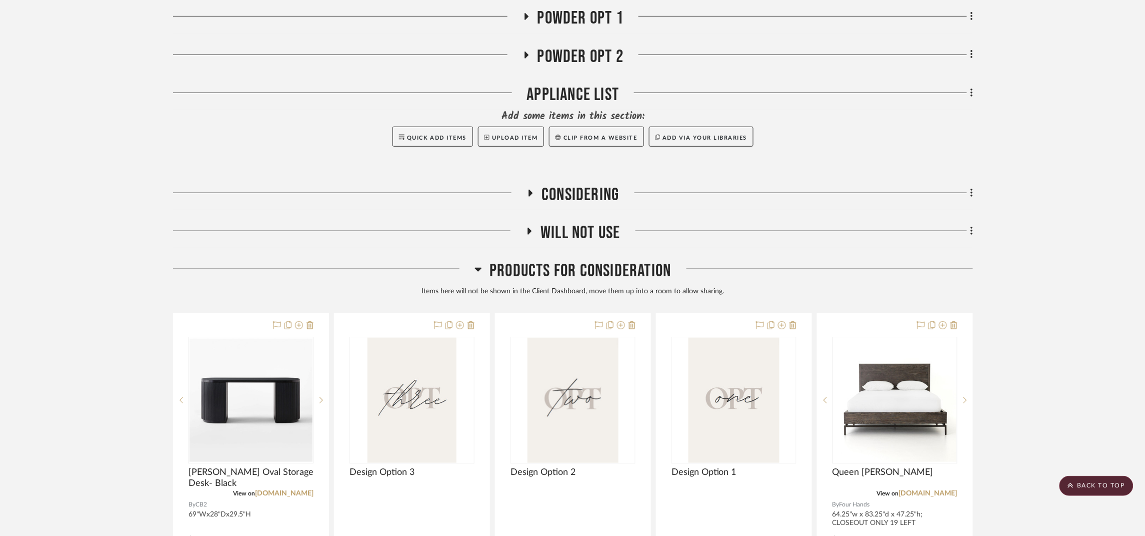
click at [589, 234] on span "Will NOT use" at bounding box center [581, 233] width 80 height 22
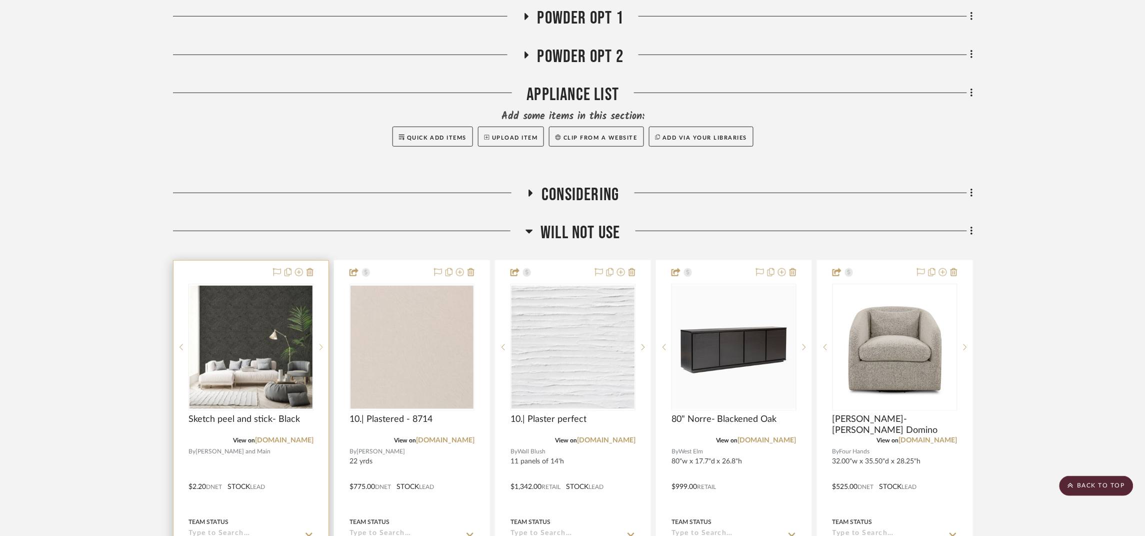
click at [320, 351] on icon at bounding box center [322, 347] width 4 height 7
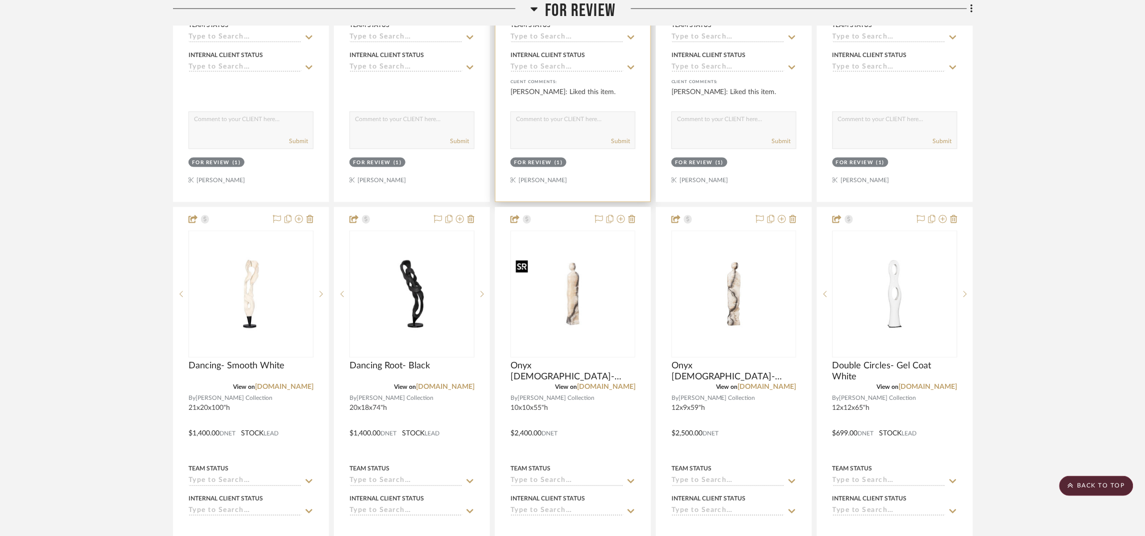
scroll to position [0, 0]
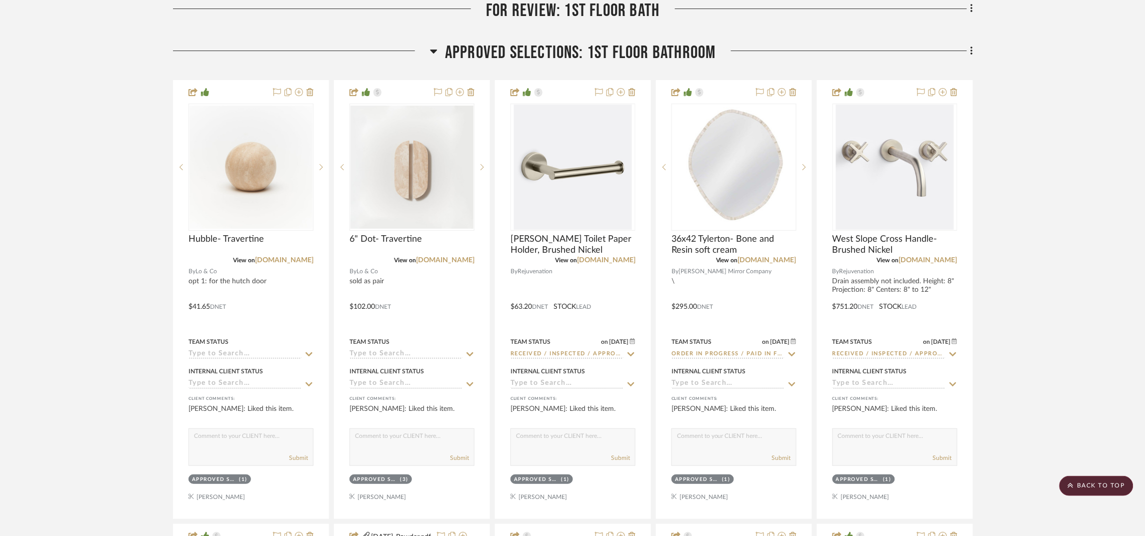
scroll to position [1122, 0]
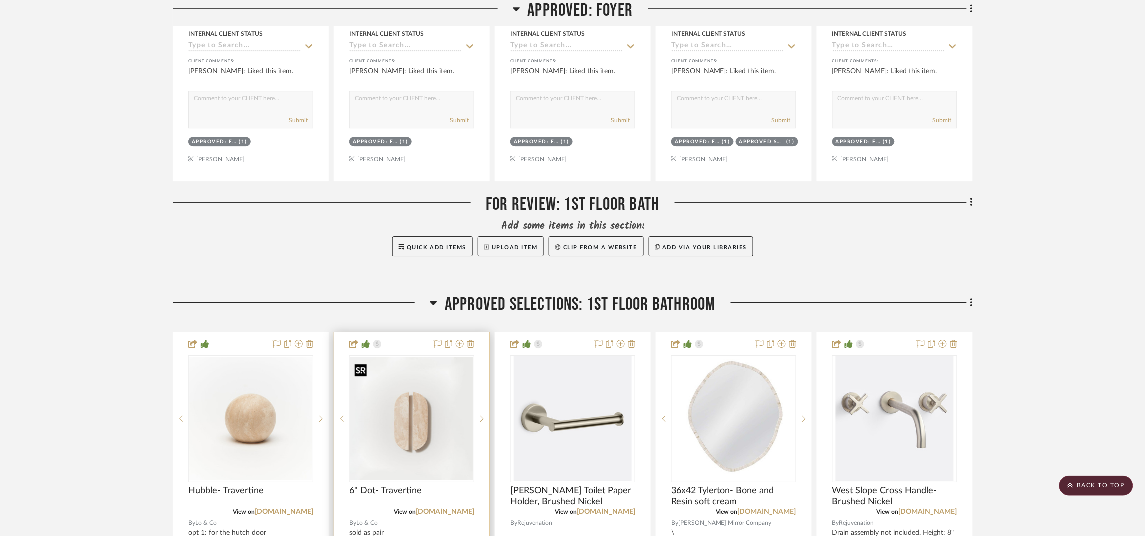
click at [443, 430] on div at bounding box center [412, 418] width 125 height 127
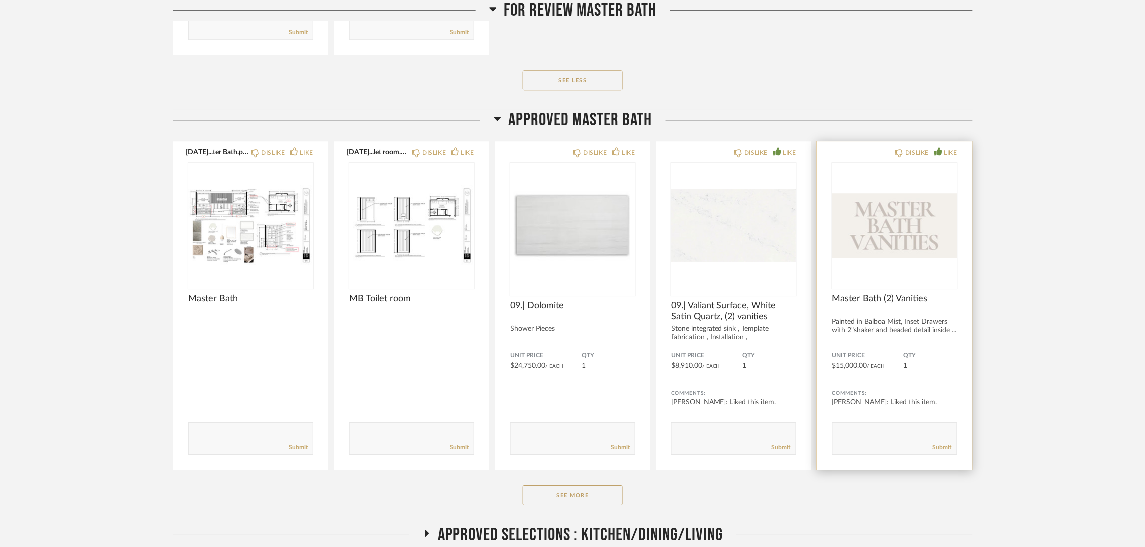
scroll to position [1050, 0]
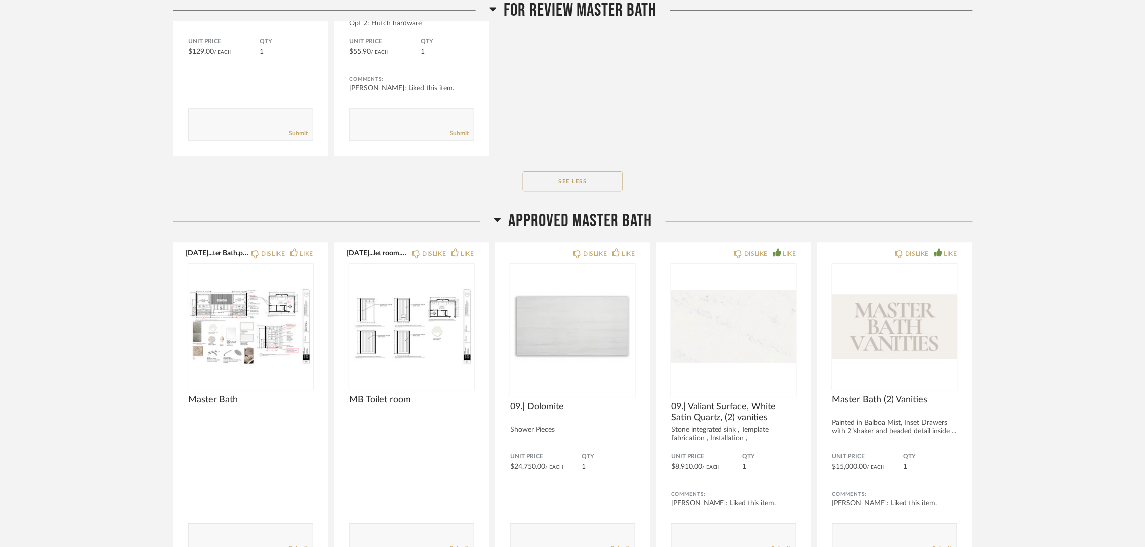
click at [611, 217] on span "Approved Master Bath" at bounding box center [581, 222] width 144 height 22
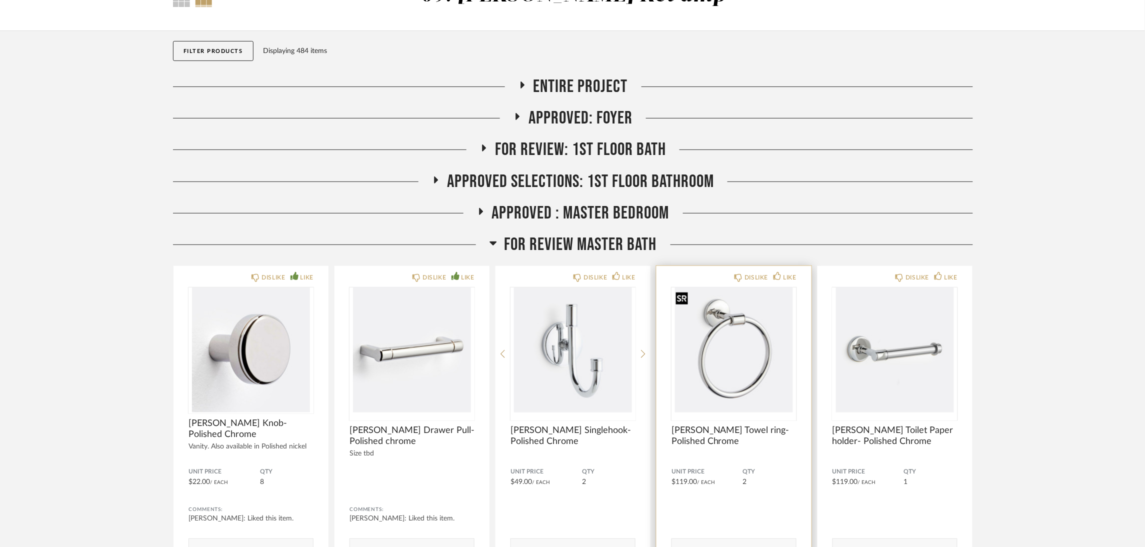
scroll to position [0, 0]
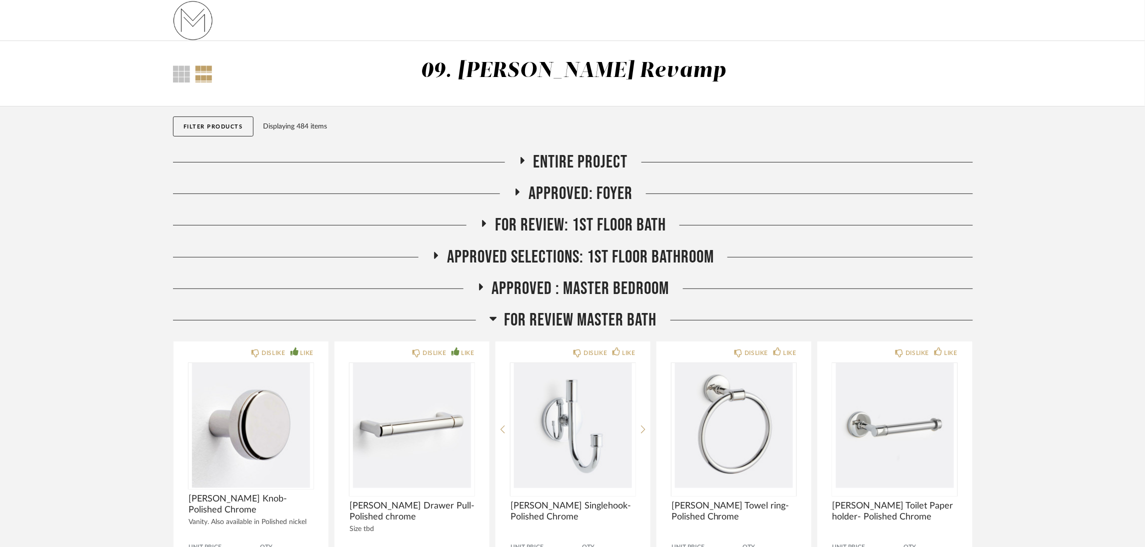
click at [611, 148] on div "Filter Products Displaying 484 items" at bounding box center [573, 129] width 800 height 45
click at [611, 156] on span "Entire Project" at bounding box center [581, 163] width 95 height 22
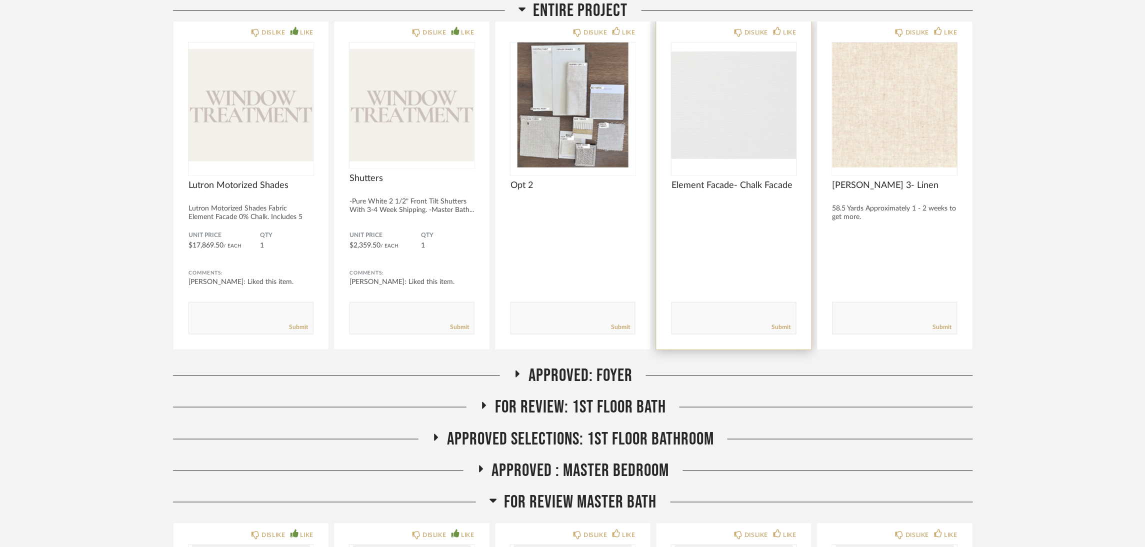
scroll to position [150, 0]
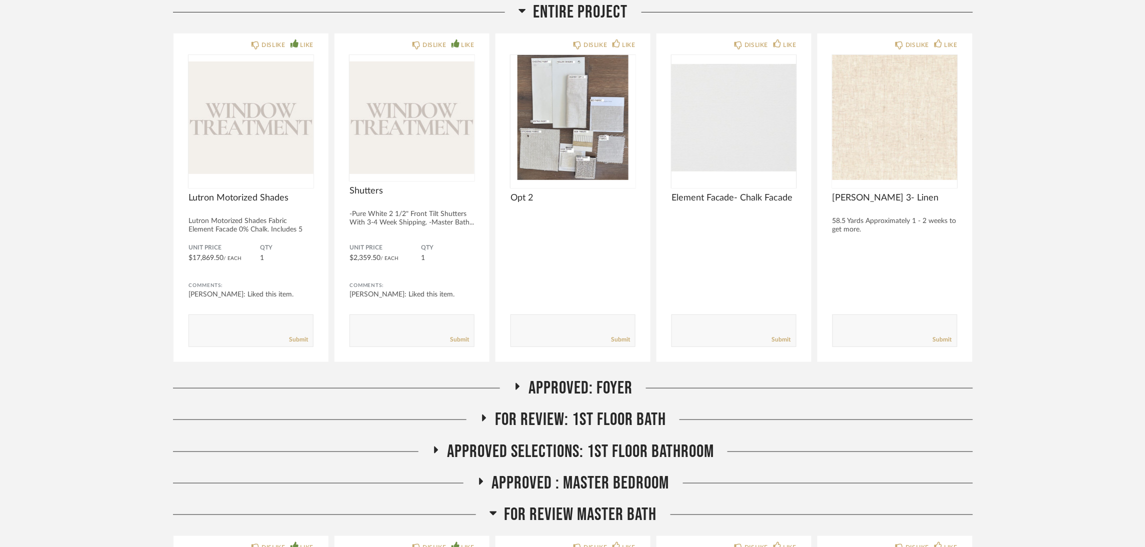
click at [619, 391] on span "Approved: Foyer" at bounding box center [581, 389] width 104 height 22
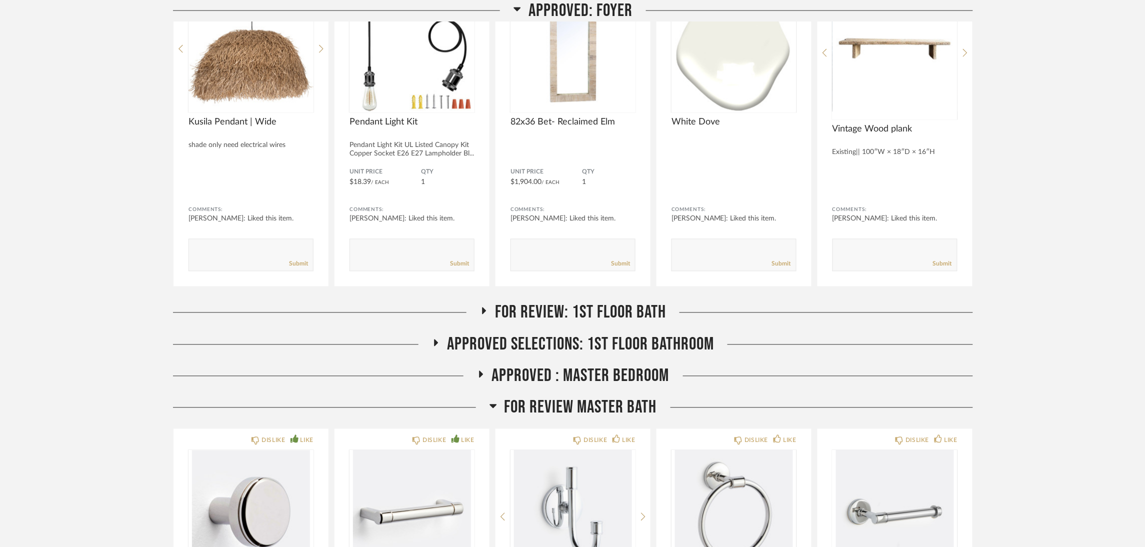
scroll to position [600, 0]
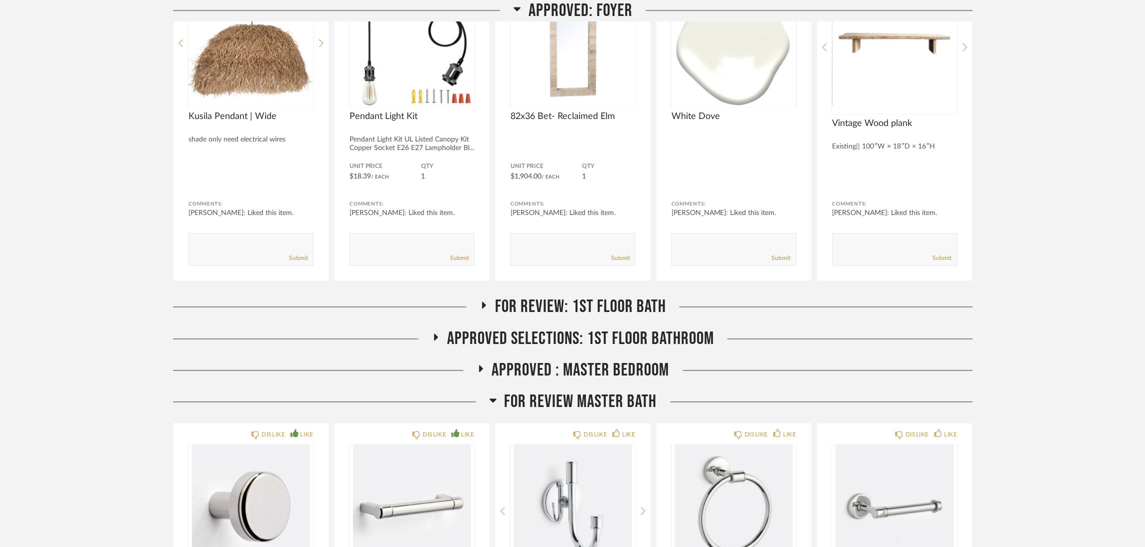
click at [649, 302] on span "For review: 1st floor bath" at bounding box center [580, 308] width 171 height 22
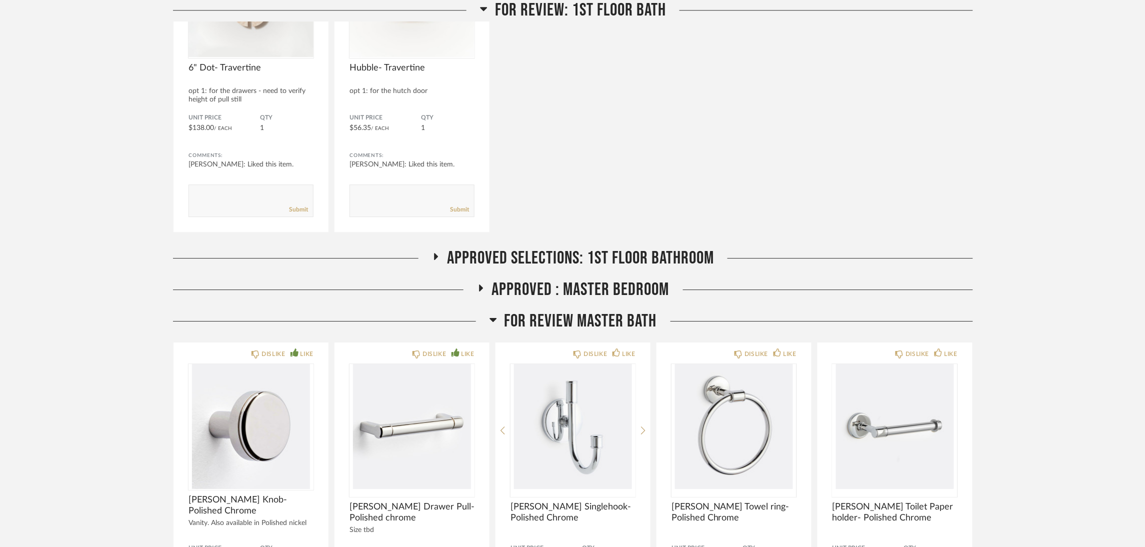
scroll to position [1050, 0]
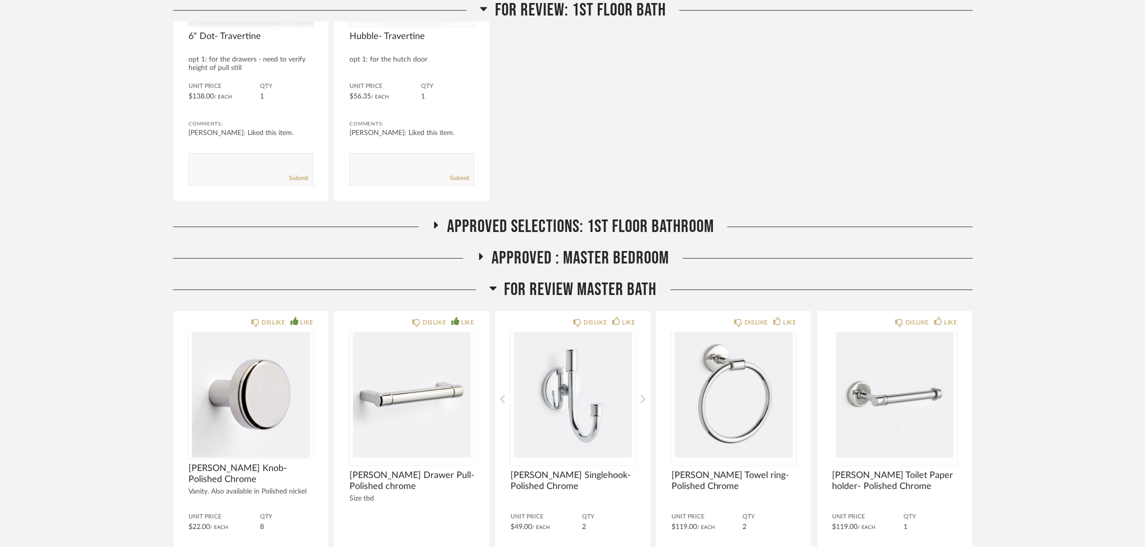
click at [614, 223] on span "Approved Selections: 1st Floor Bathroom" at bounding box center [580, 227] width 267 height 22
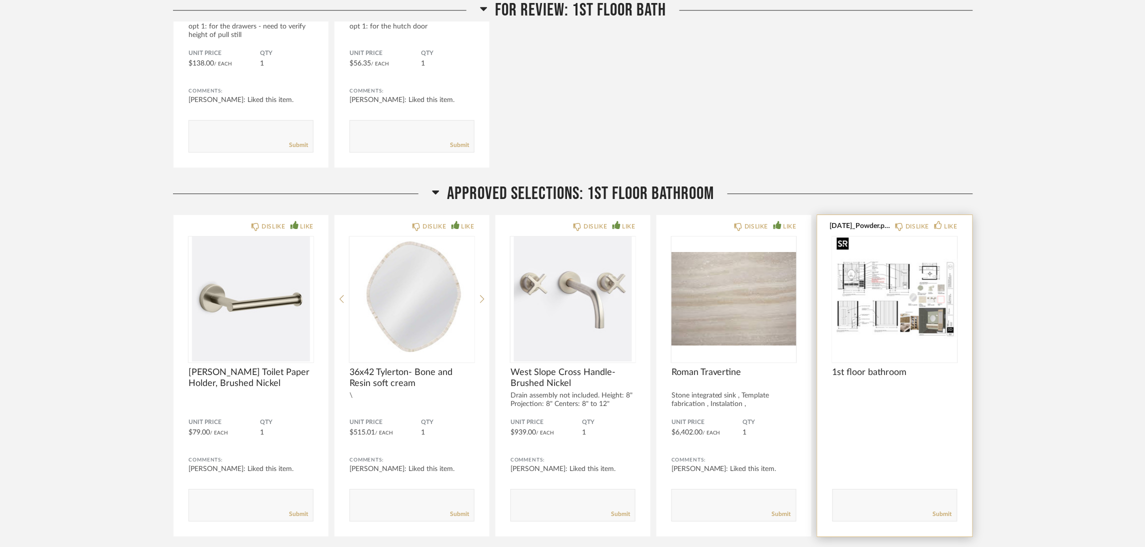
scroll to position [1350, 0]
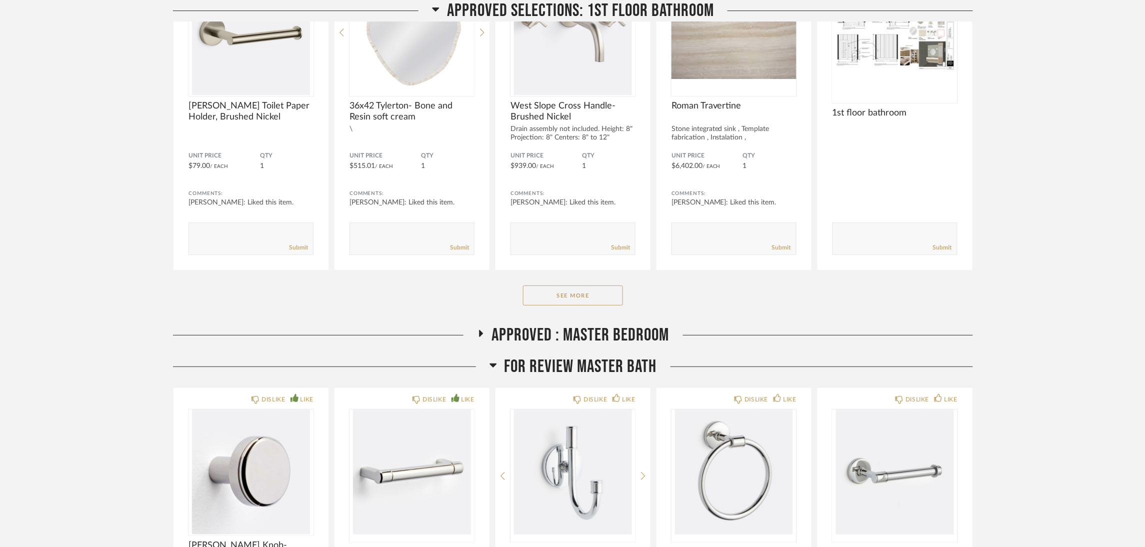
click at [580, 276] on div "Approved Selections: 1st Floor Bathroom DISLIKE LIKE Riley Toilet Paper Holder,…" at bounding box center [573, 120] width 800 height 408
click at [583, 286] on button "See More" at bounding box center [573, 296] width 100 height 20
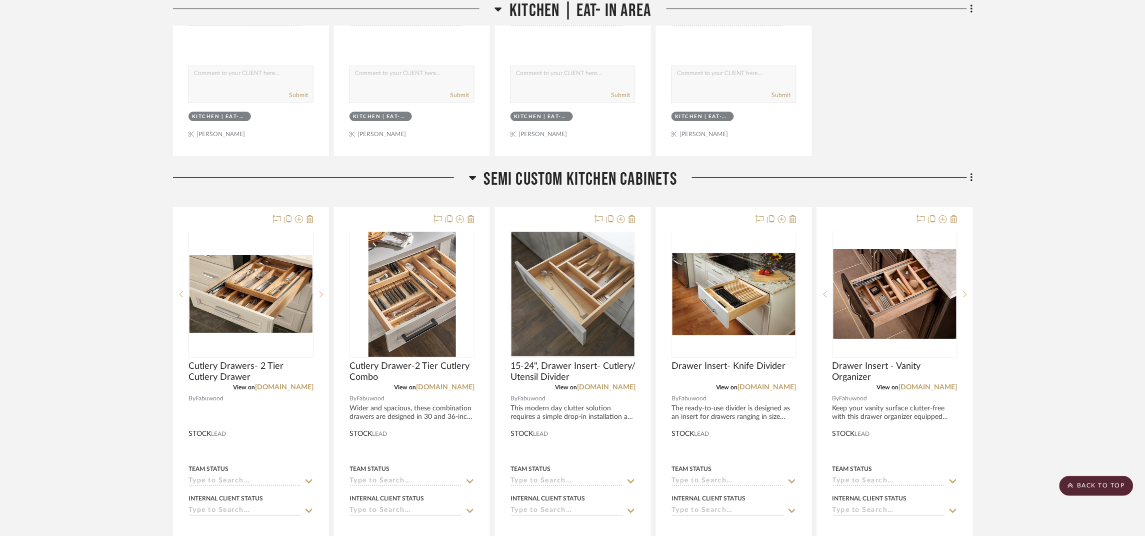
scroll to position [2775, 0]
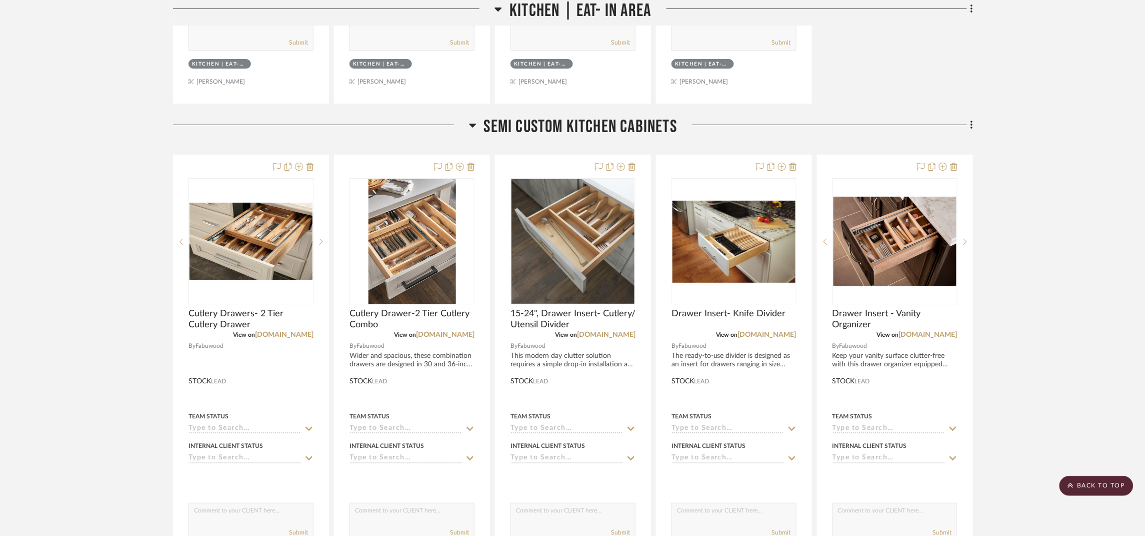
click at [640, 132] on span "Semi custom kitchen Cabinets" at bounding box center [581, 127] width 194 height 22
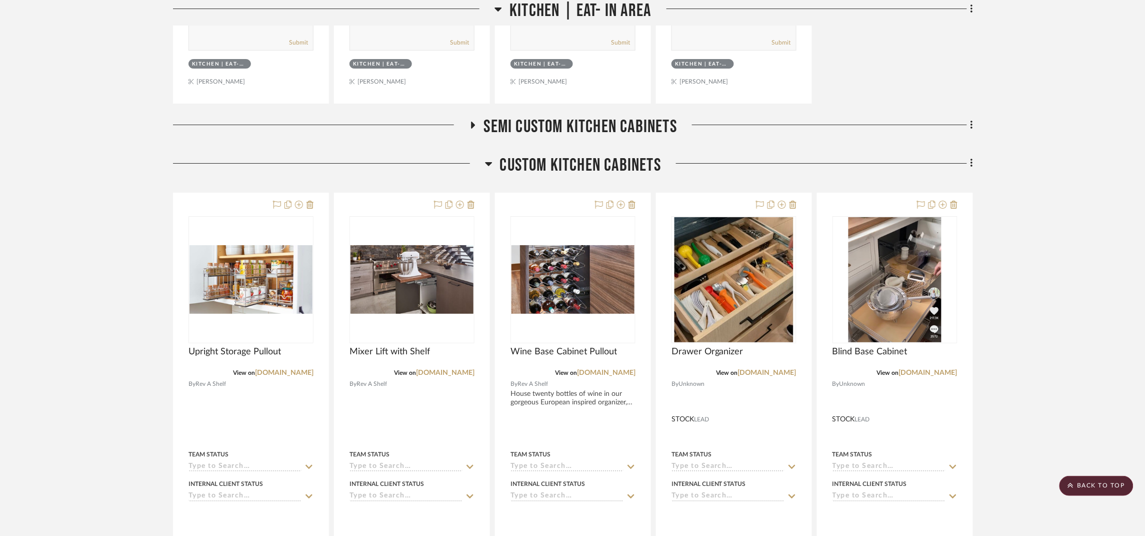
click at [643, 169] on span "Custom kitchen cabinets" at bounding box center [581, 166] width 162 height 22
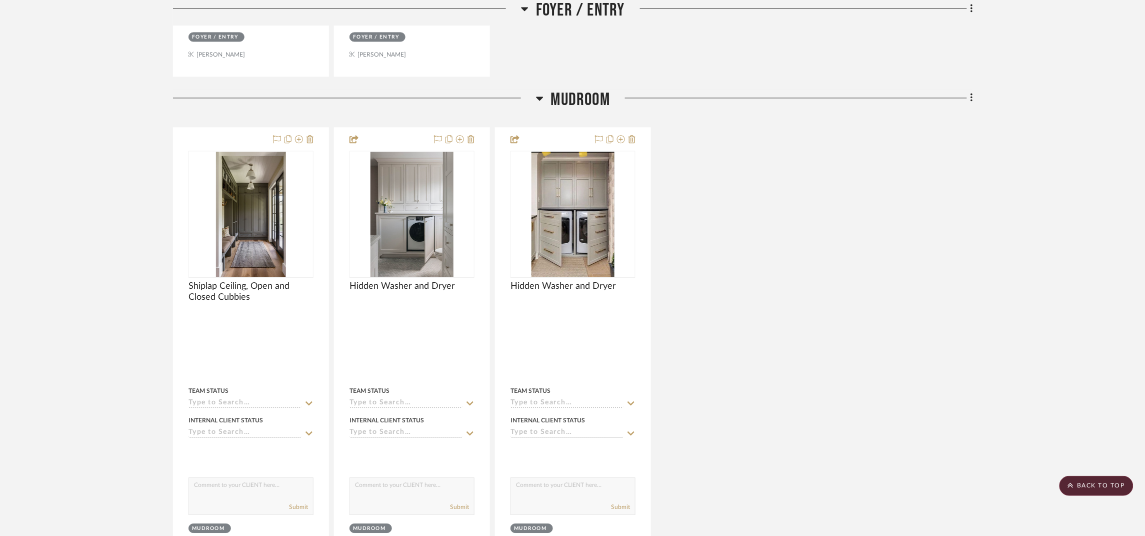
scroll to position [0, 0]
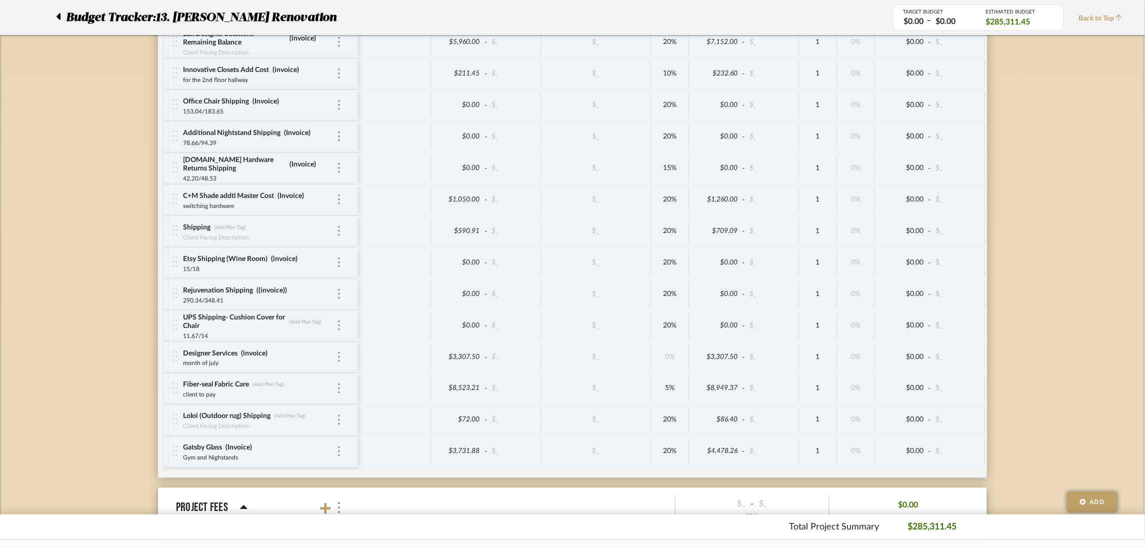
scroll to position [5222, 0]
